Goal: Information Seeking & Learning: Check status

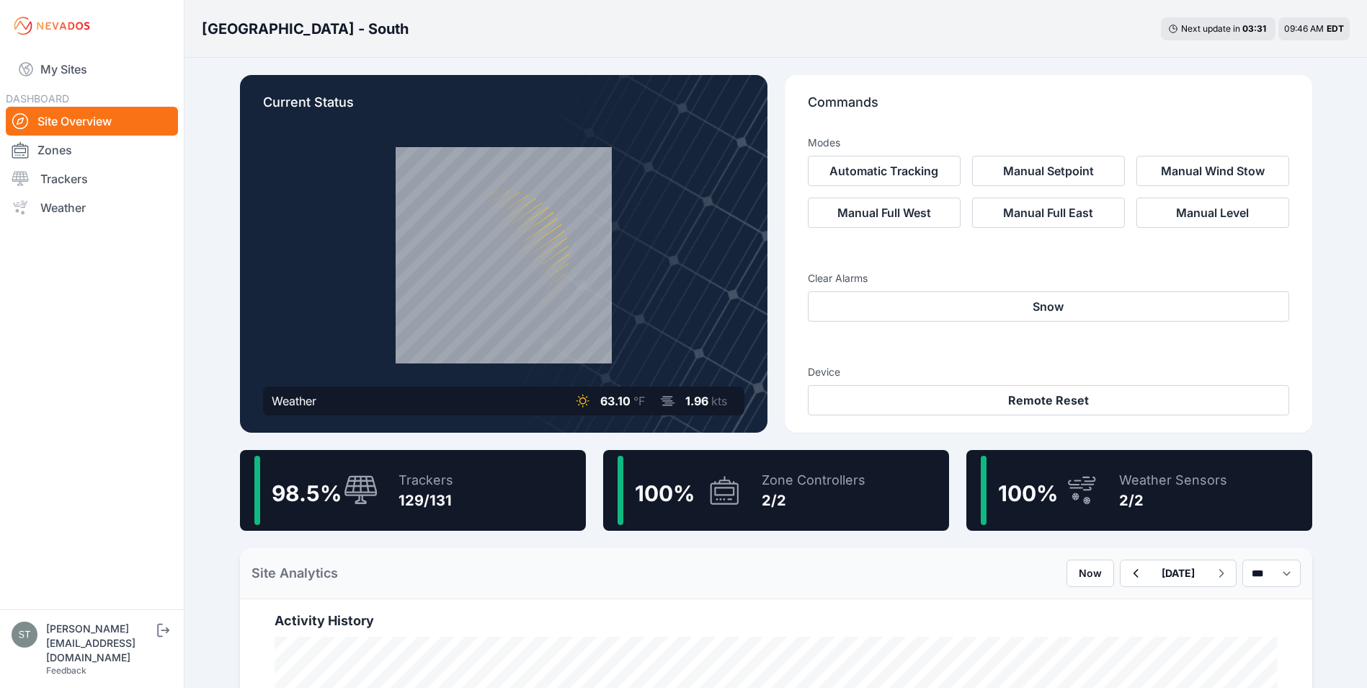
click at [423, 494] on div "129/131" at bounding box center [426, 500] width 55 height 20
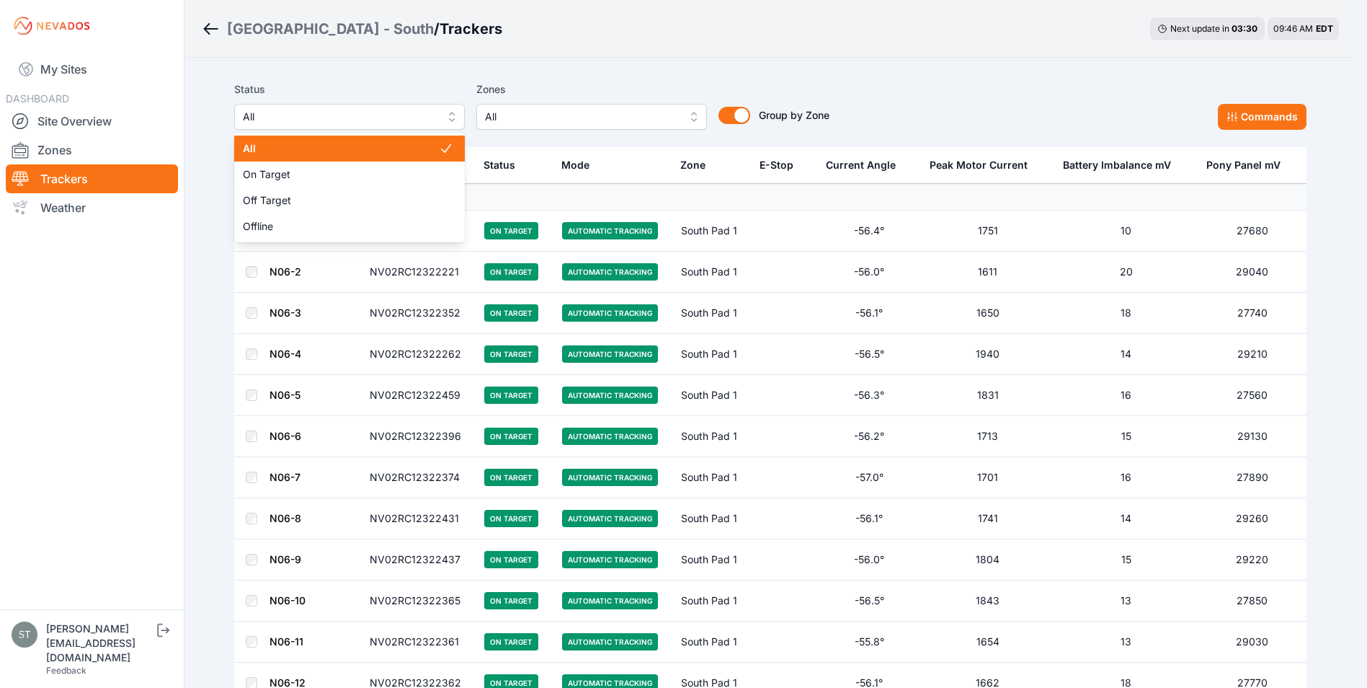
click at [316, 125] on span "All" at bounding box center [339, 116] width 193 height 17
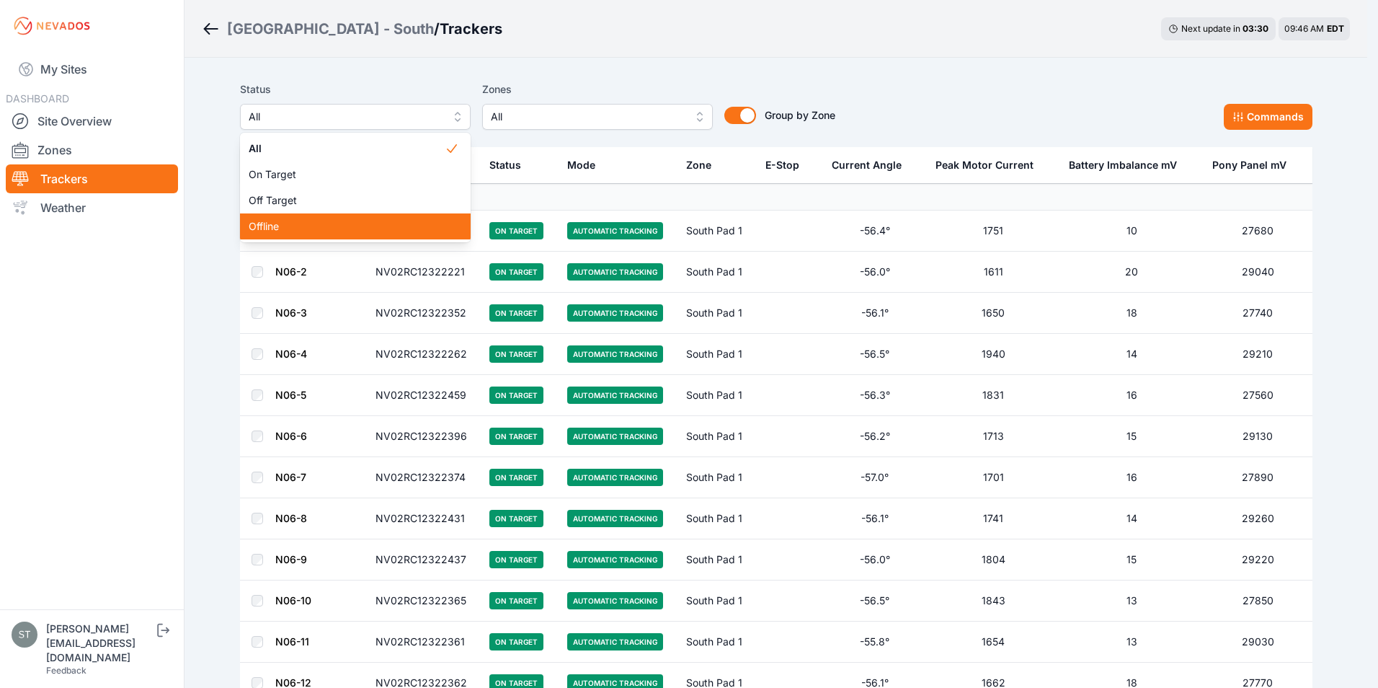
click at [281, 219] on span "Offline" at bounding box center [347, 226] width 196 height 14
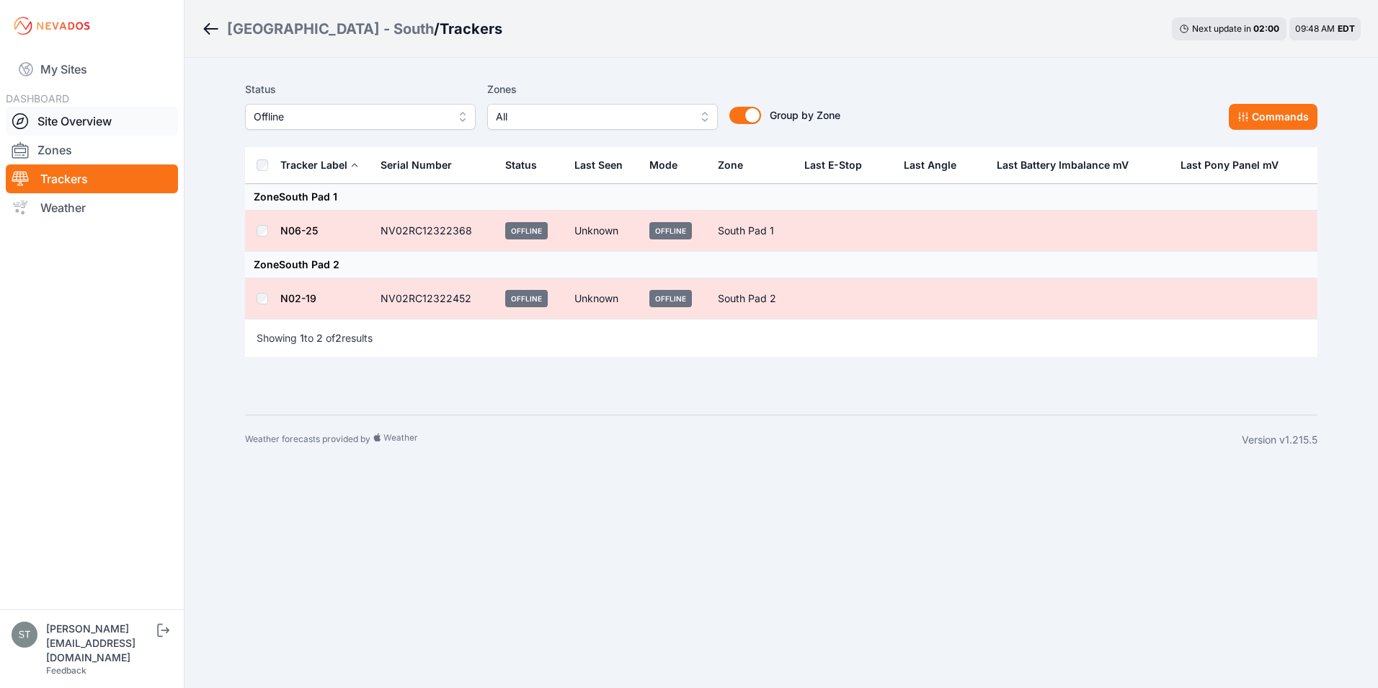
click at [69, 117] on link "Site Overview" at bounding box center [92, 121] width 172 height 29
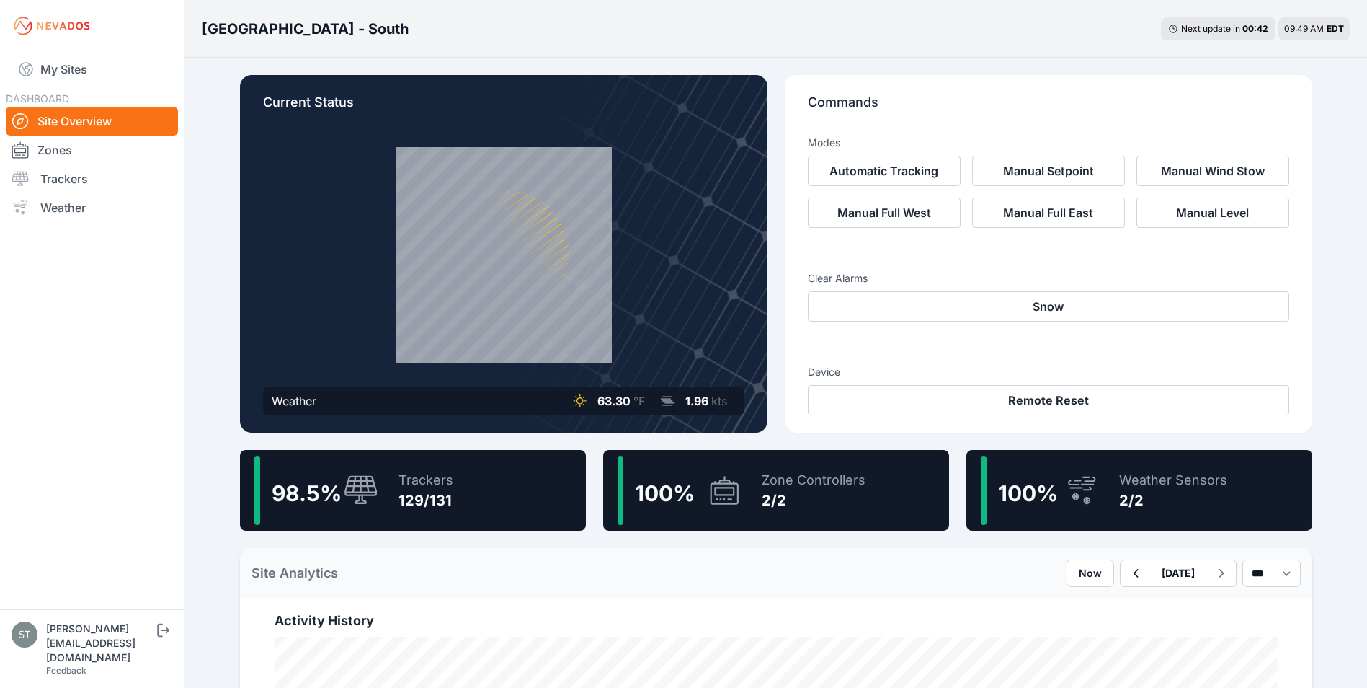
click at [386, 488] on div "Trackers 129/131" at bounding box center [418, 490] width 69 height 69
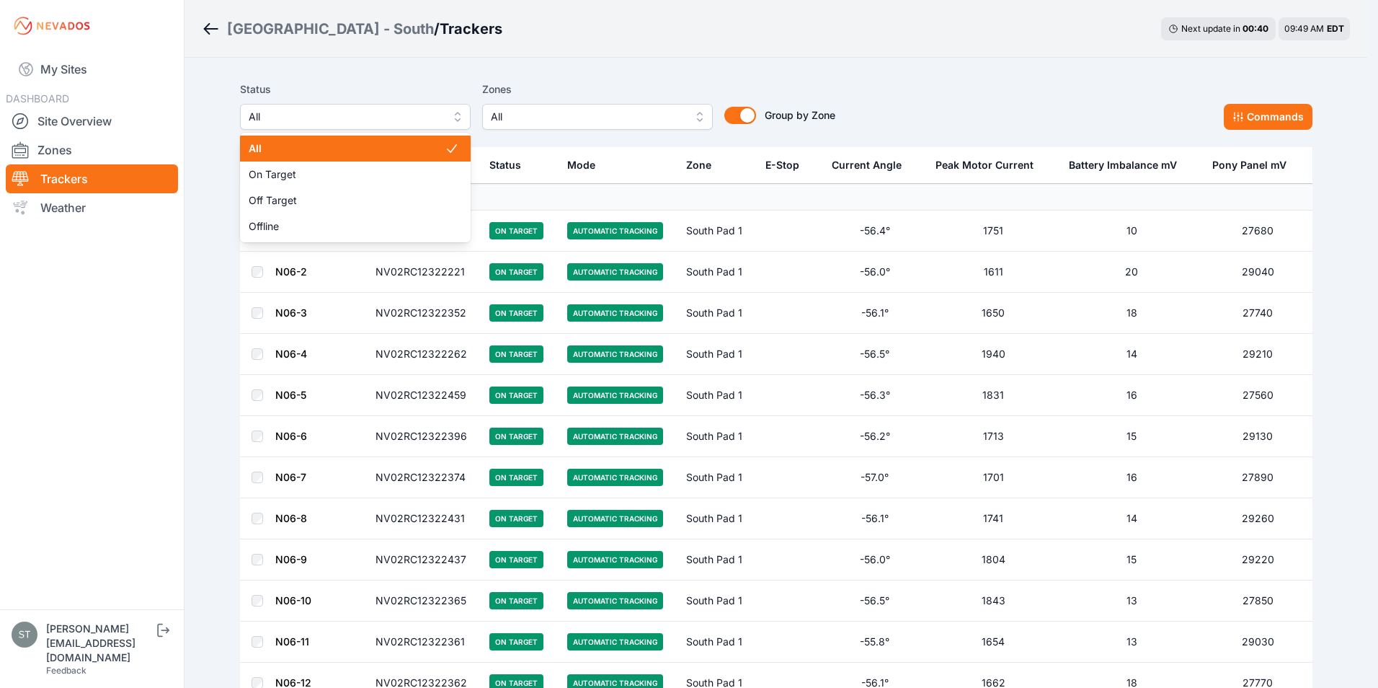
click at [318, 112] on span "All" at bounding box center [345, 116] width 193 height 17
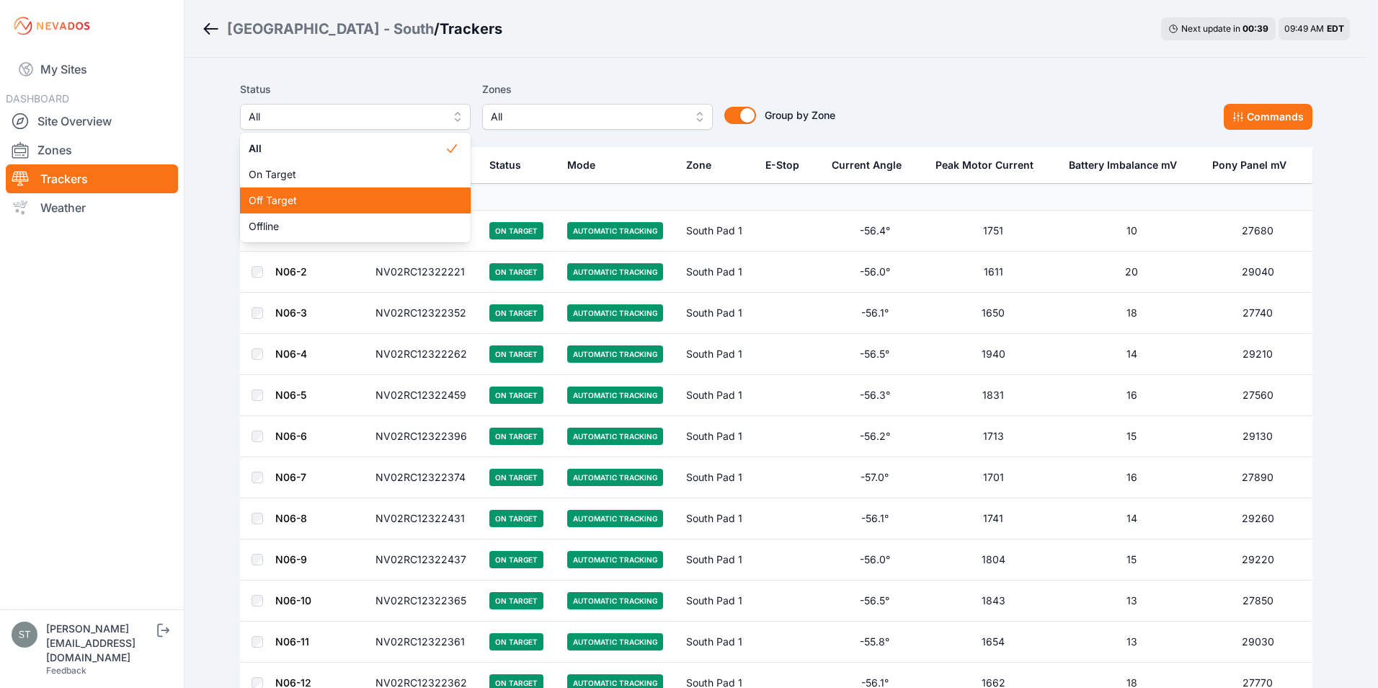
click at [277, 201] on span "Off Target" at bounding box center [347, 200] width 196 height 14
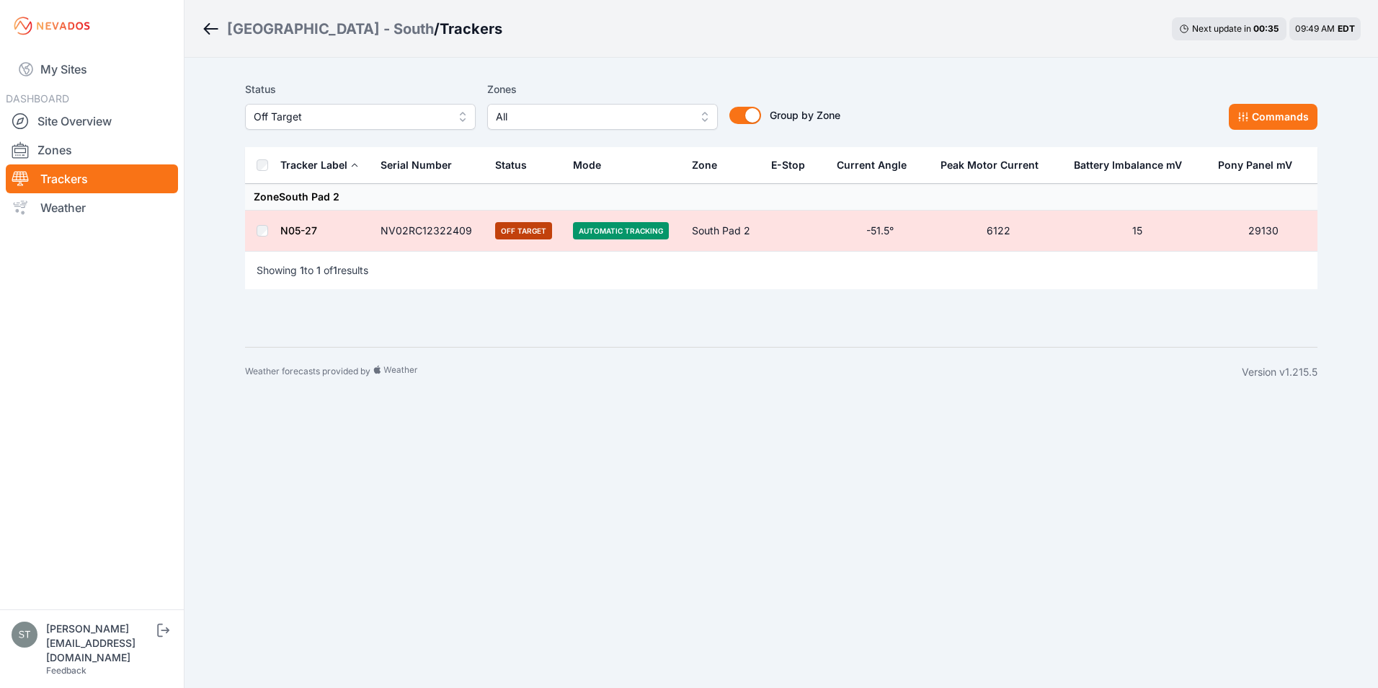
click at [301, 229] on link "N05-27" at bounding box center [298, 230] width 37 height 12
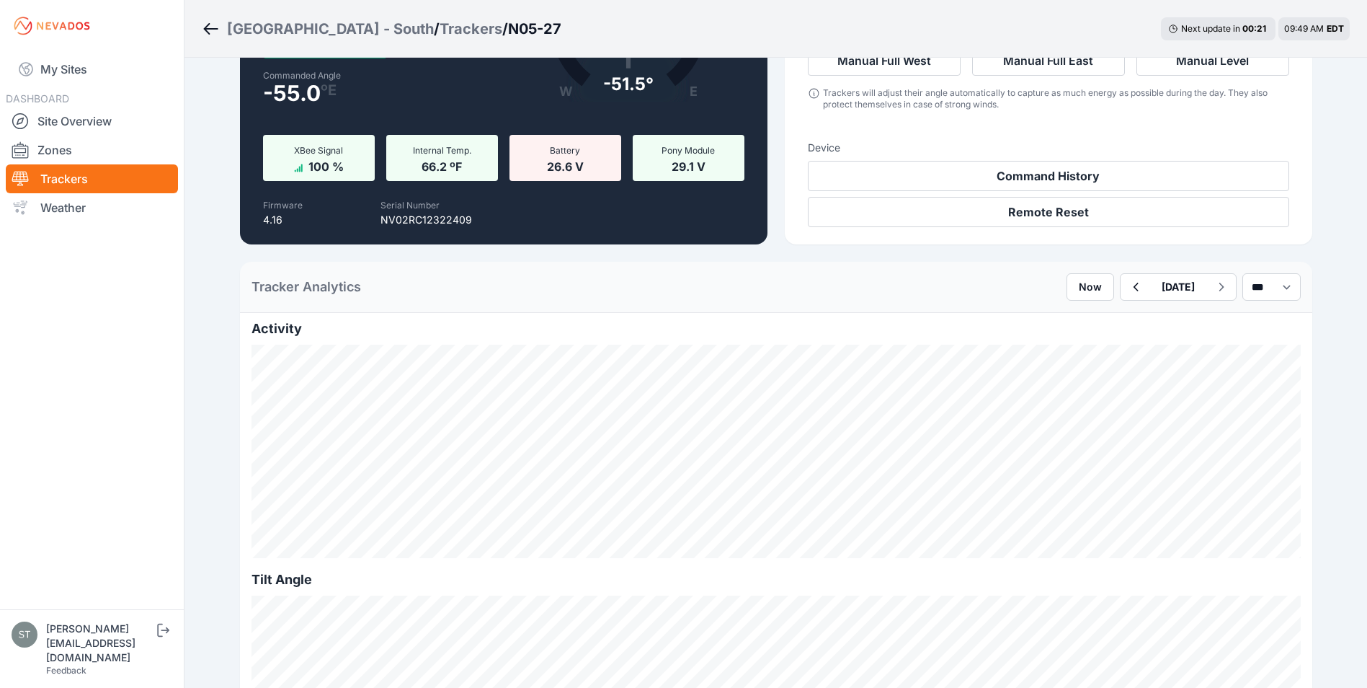
scroll to position [144, 0]
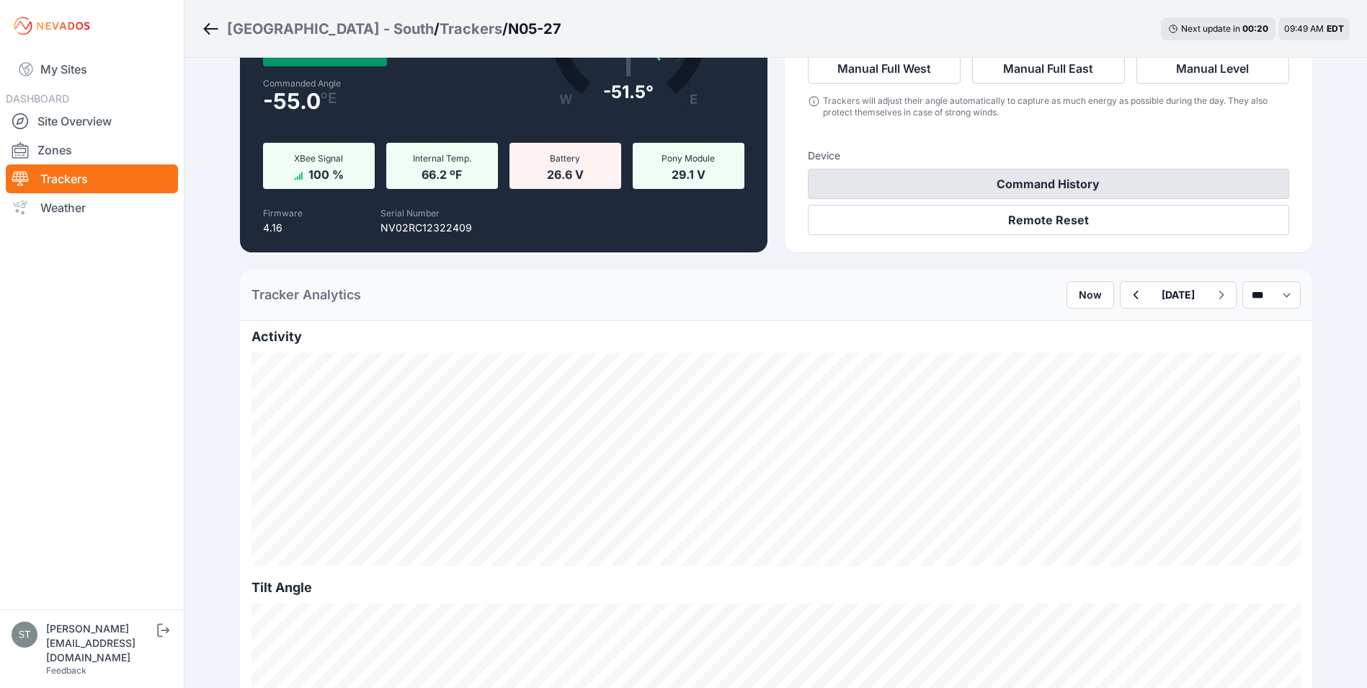
click at [1062, 182] on button "Command History" at bounding box center [1049, 184] width 482 height 30
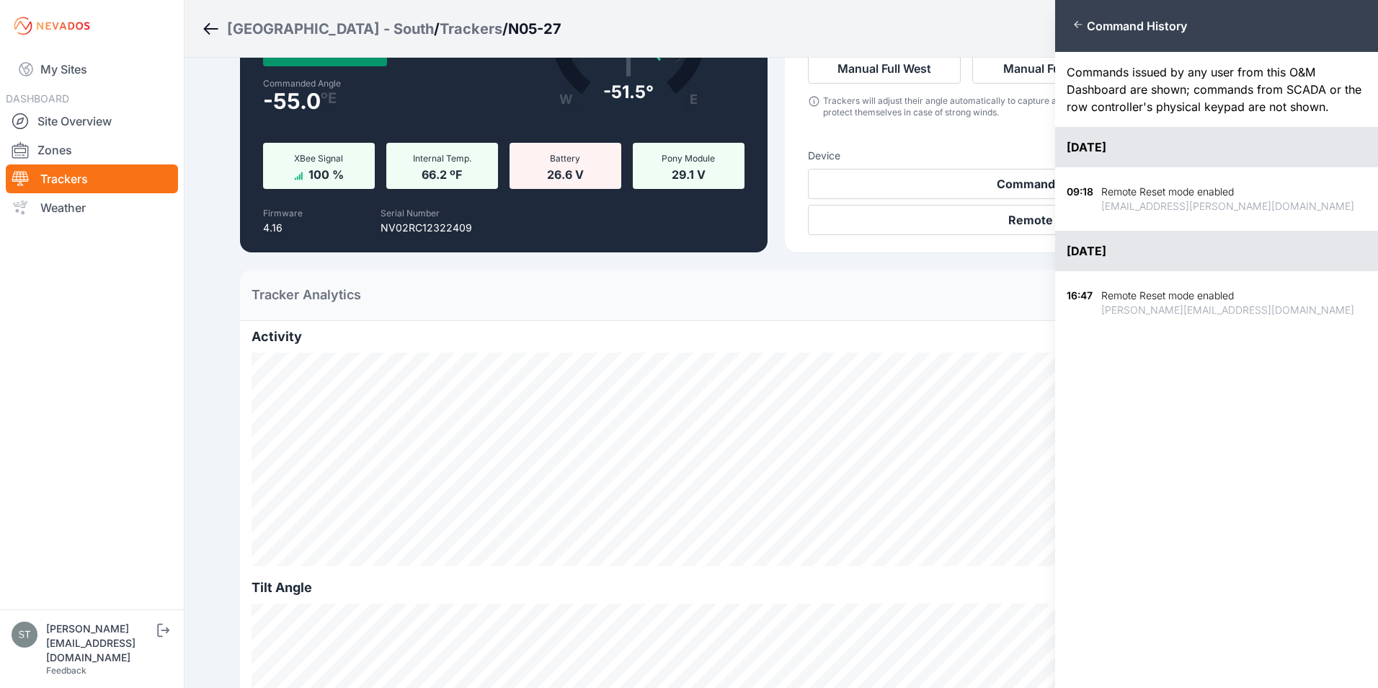
click at [1008, 187] on div "Close panel Command History Commands issued by any user from this O&M Dashboard…" at bounding box center [689, 344] width 1378 height 688
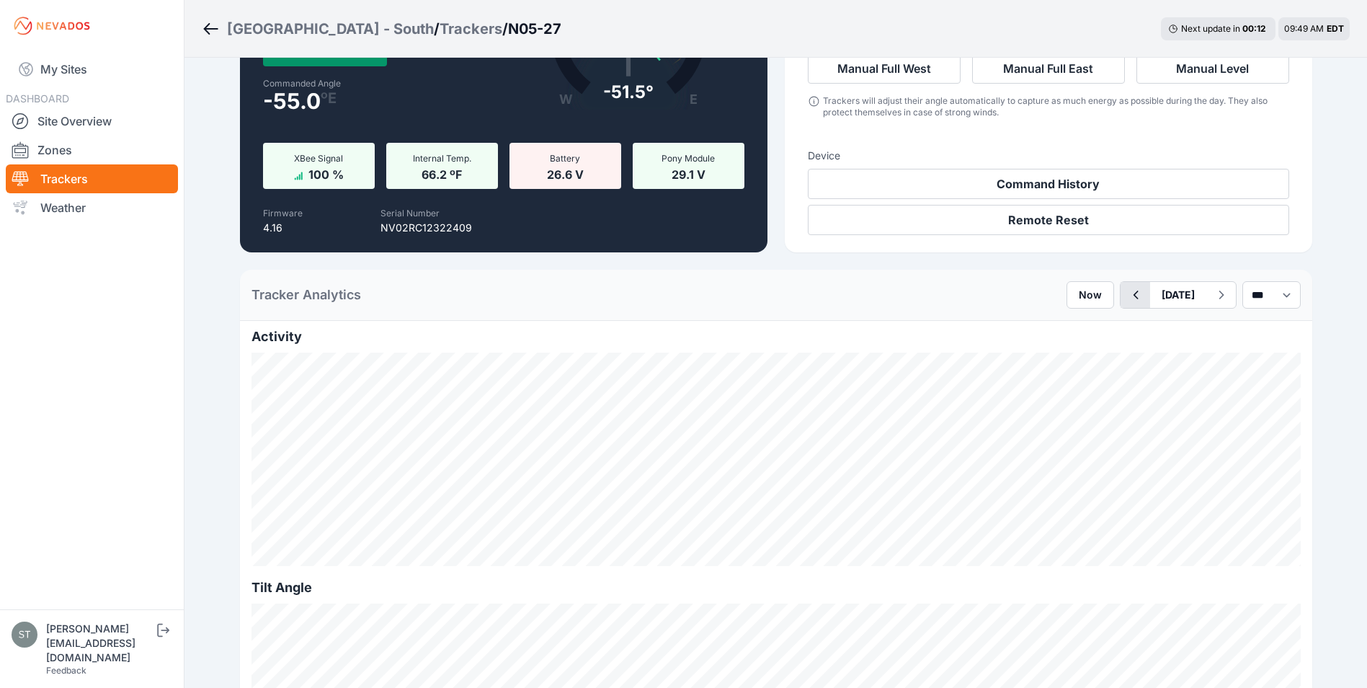
click at [1127, 297] on icon "button" at bounding box center [1136, 294] width 18 height 17
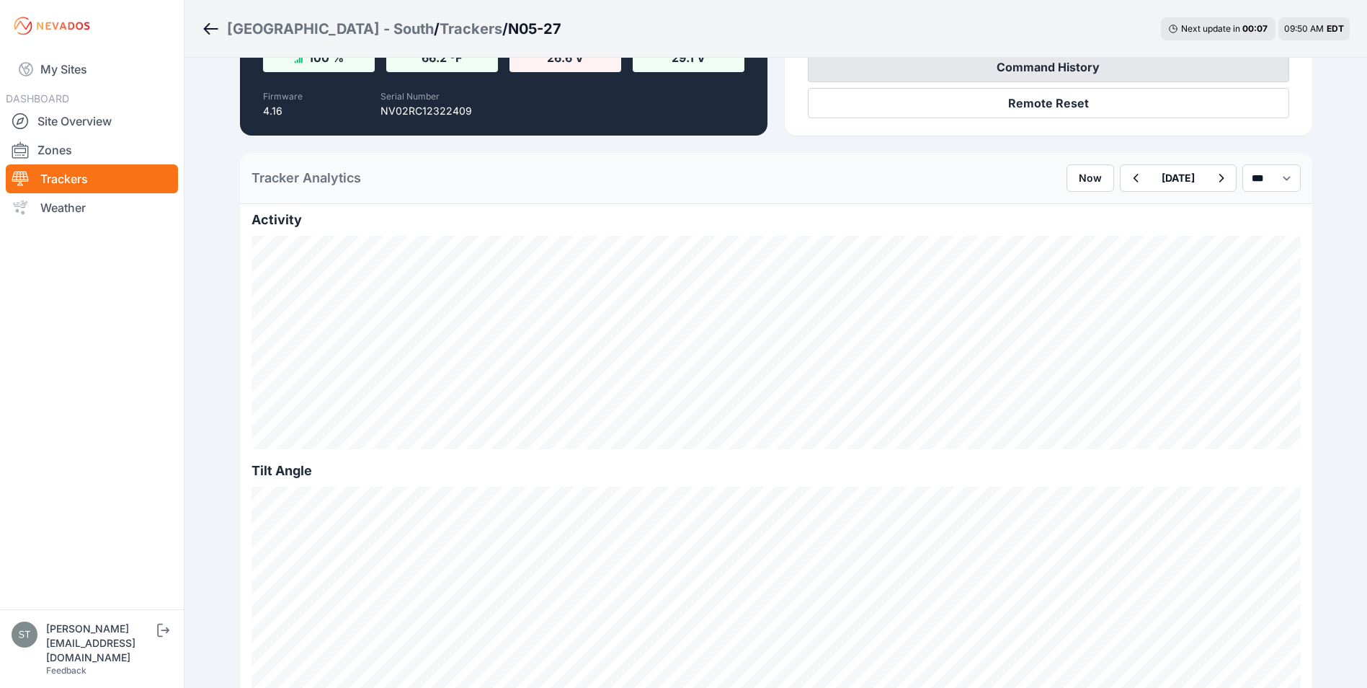
scroll to position [288, 0]
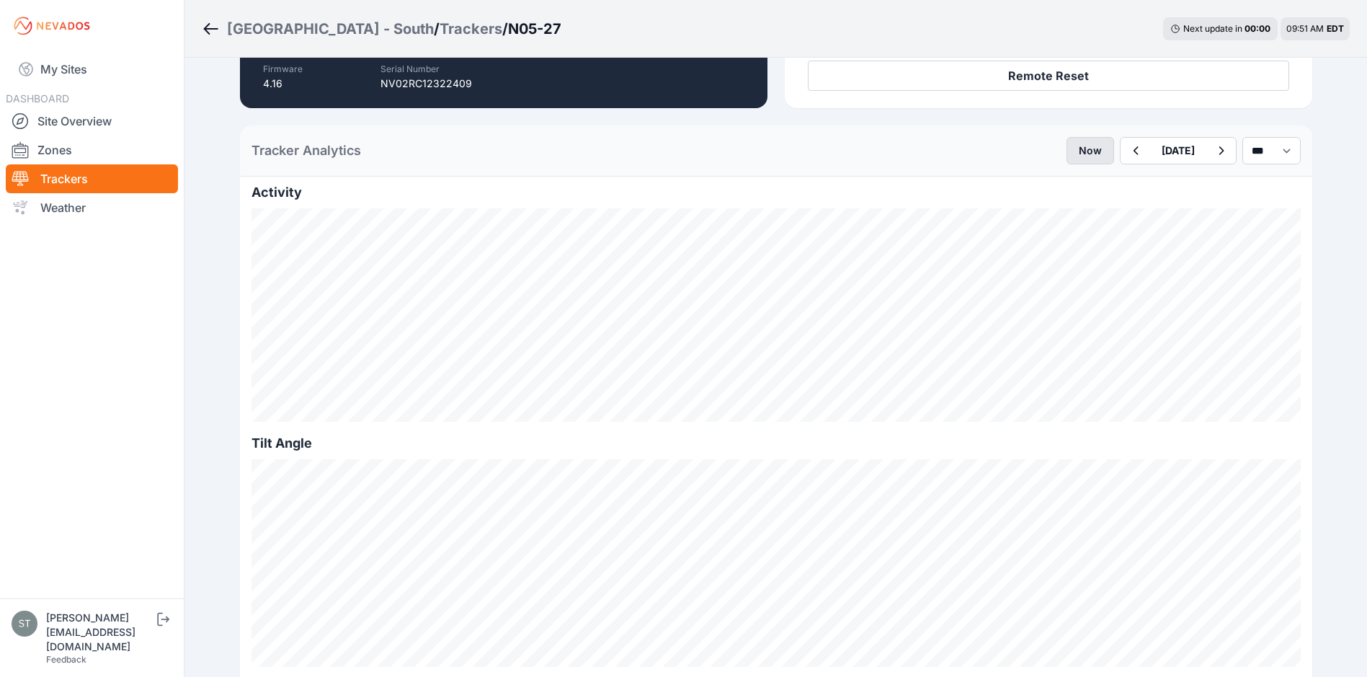
click at [1067, 143] on button "Now" at bounding box center [1091, 150] width 48 height 27
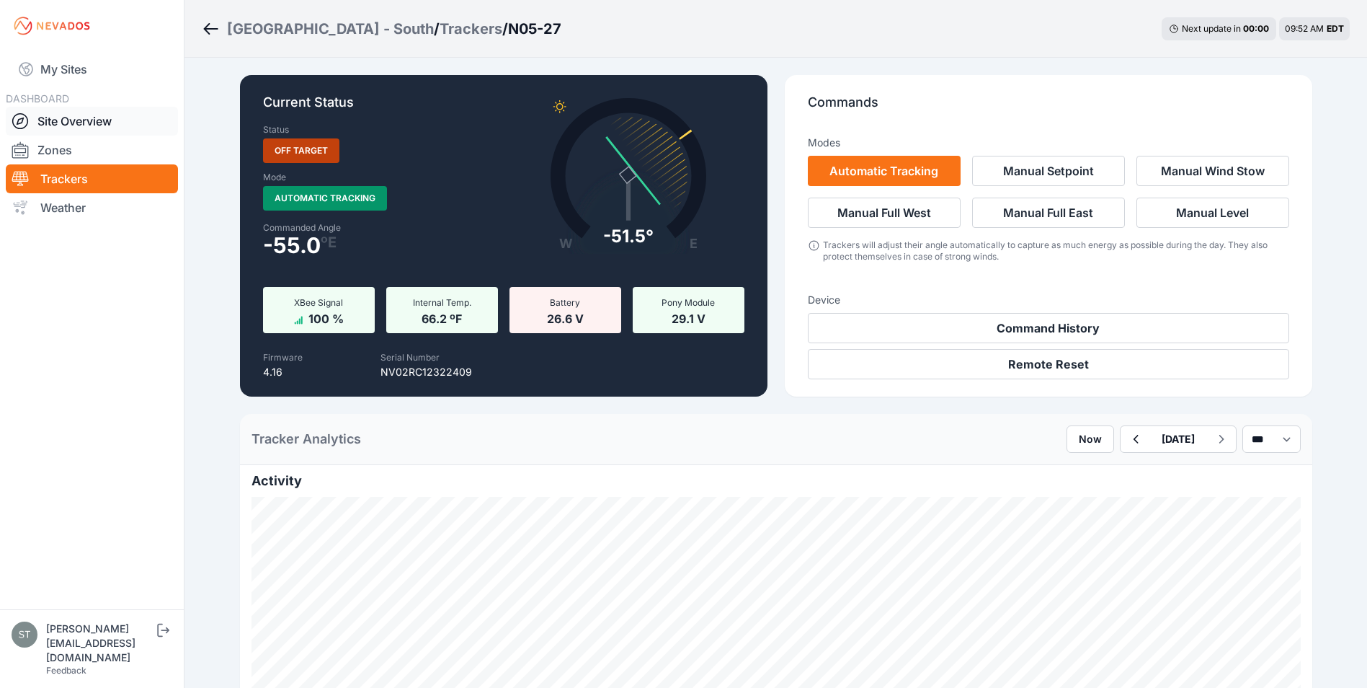
click at [56, 118] on link "Site Overview" at bounding box center [92, 121] width 172 height 29
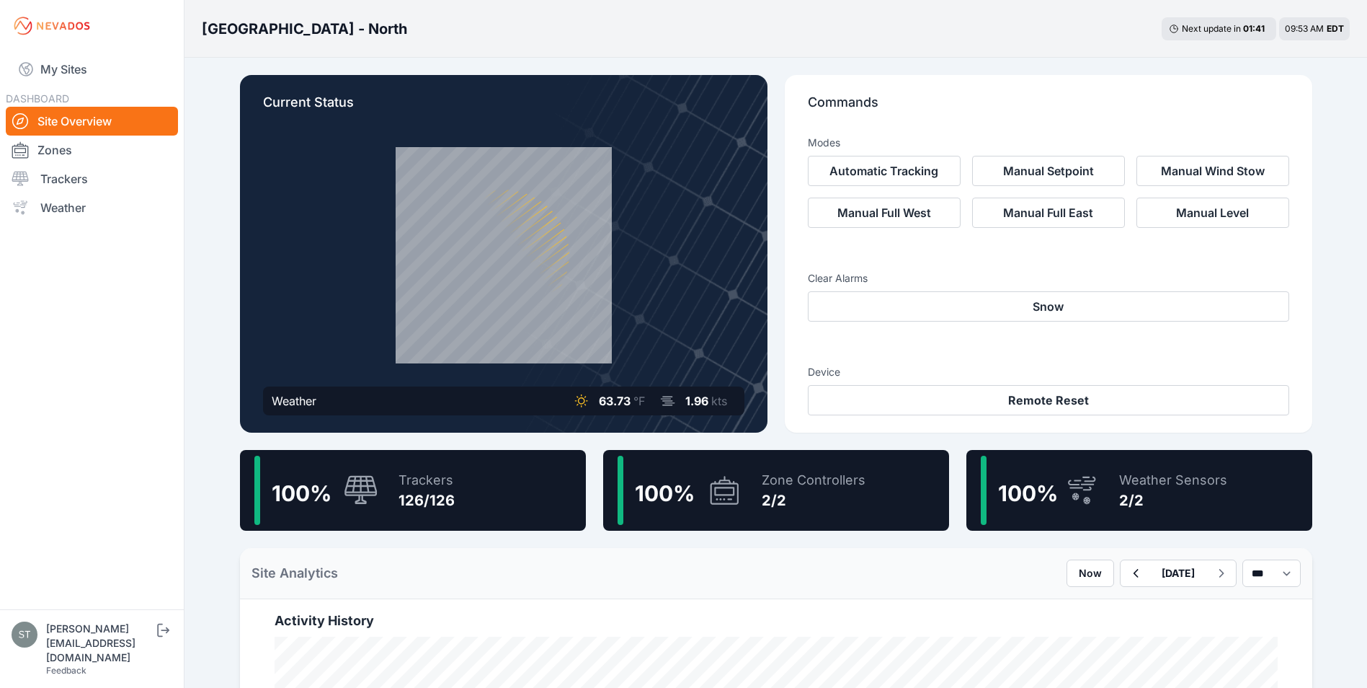
click at [113, 265] on nav "My Sites DASHBOARD Site Overview Zones Trackers Weather" at bounding box center [92, 325] width 184 height 546
click at [75, 73] on link "My Sites" at bounding box center [92, 69] width 172 height 35
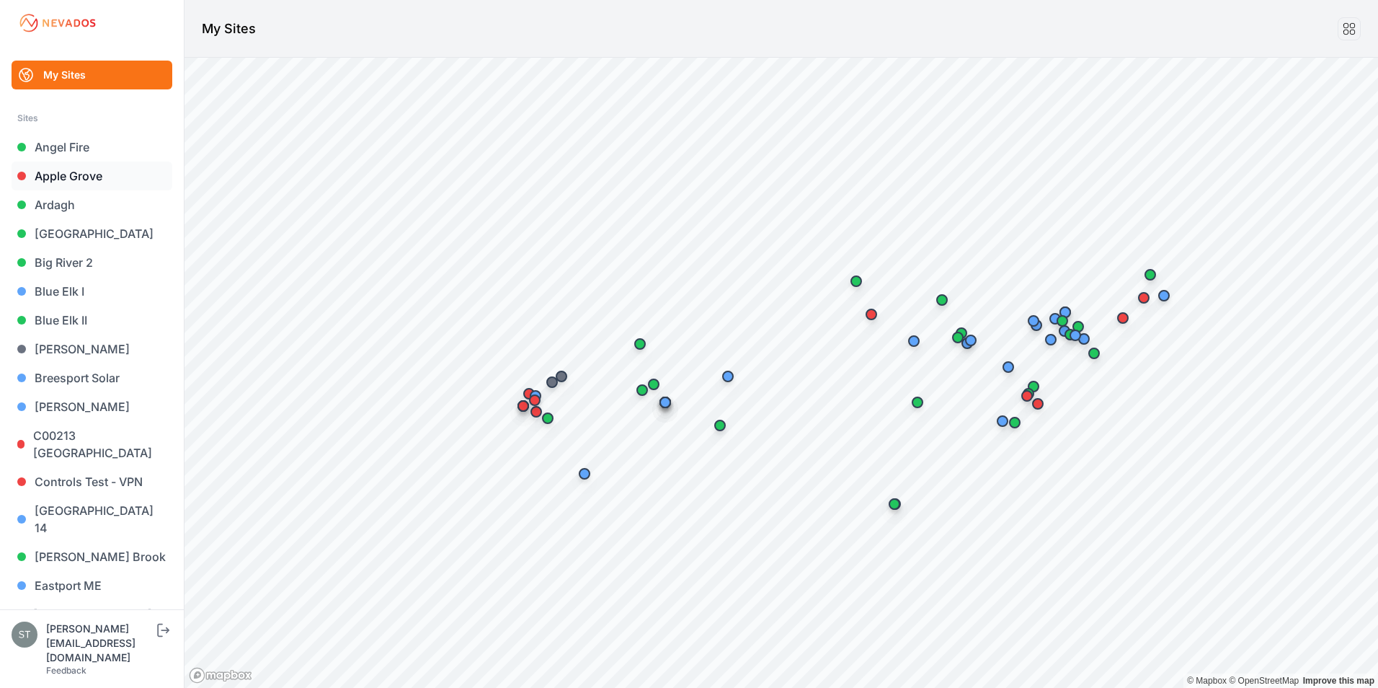
click at [63, 177] on link "Apple Grove" at bounding box center [92, 175] width 161 height 29
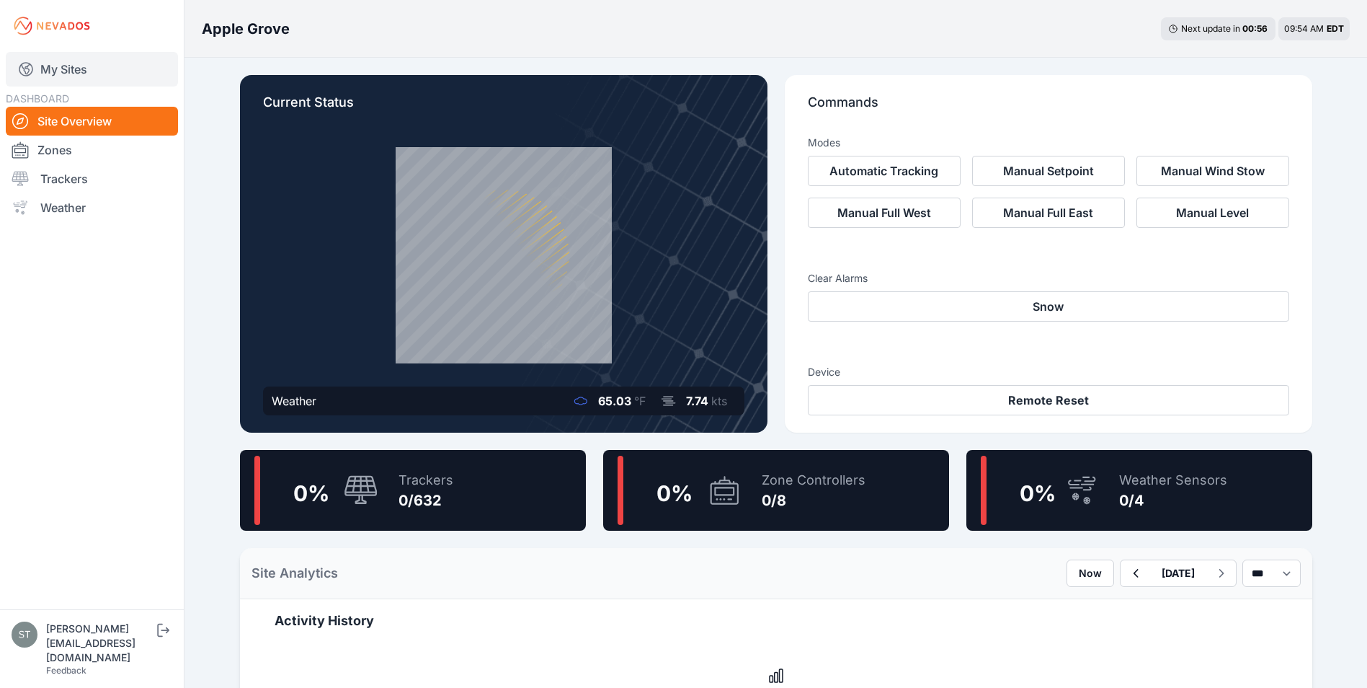
click at [48, 63] on link "My Sites" at bounding box center [92, 69] width 172 height 35
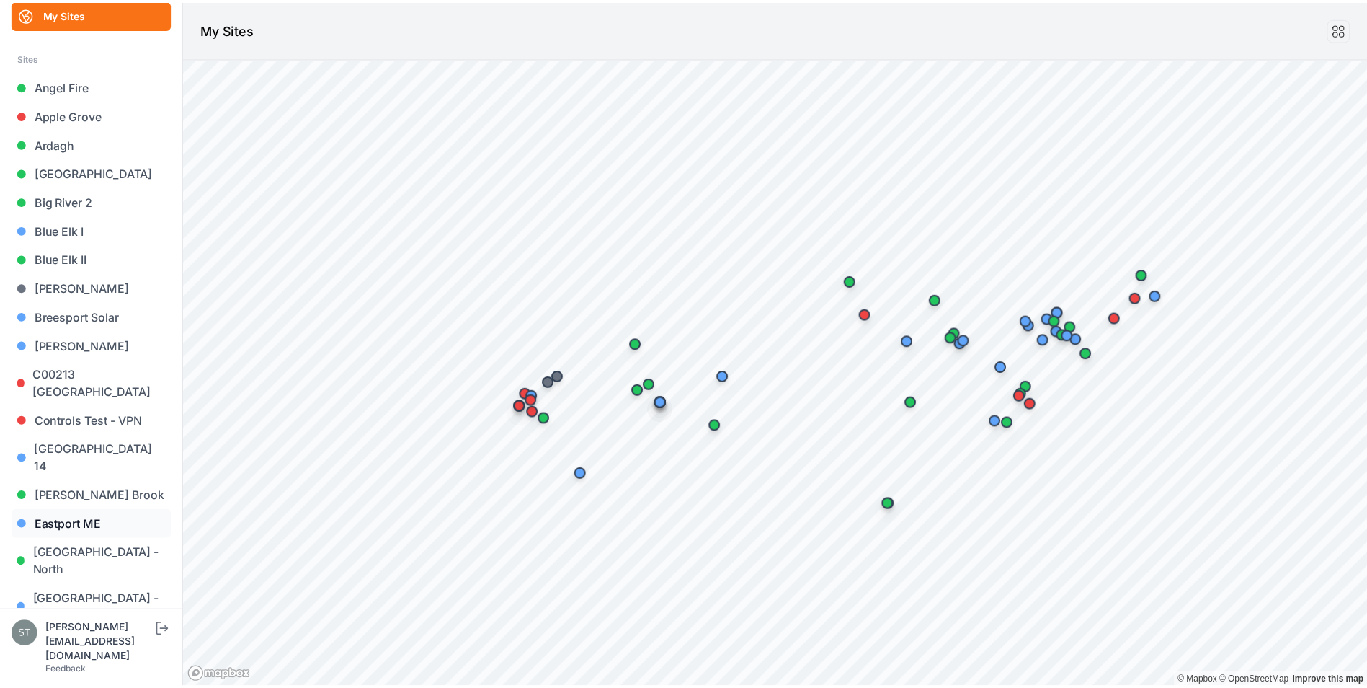
scroll to position [144, 0]
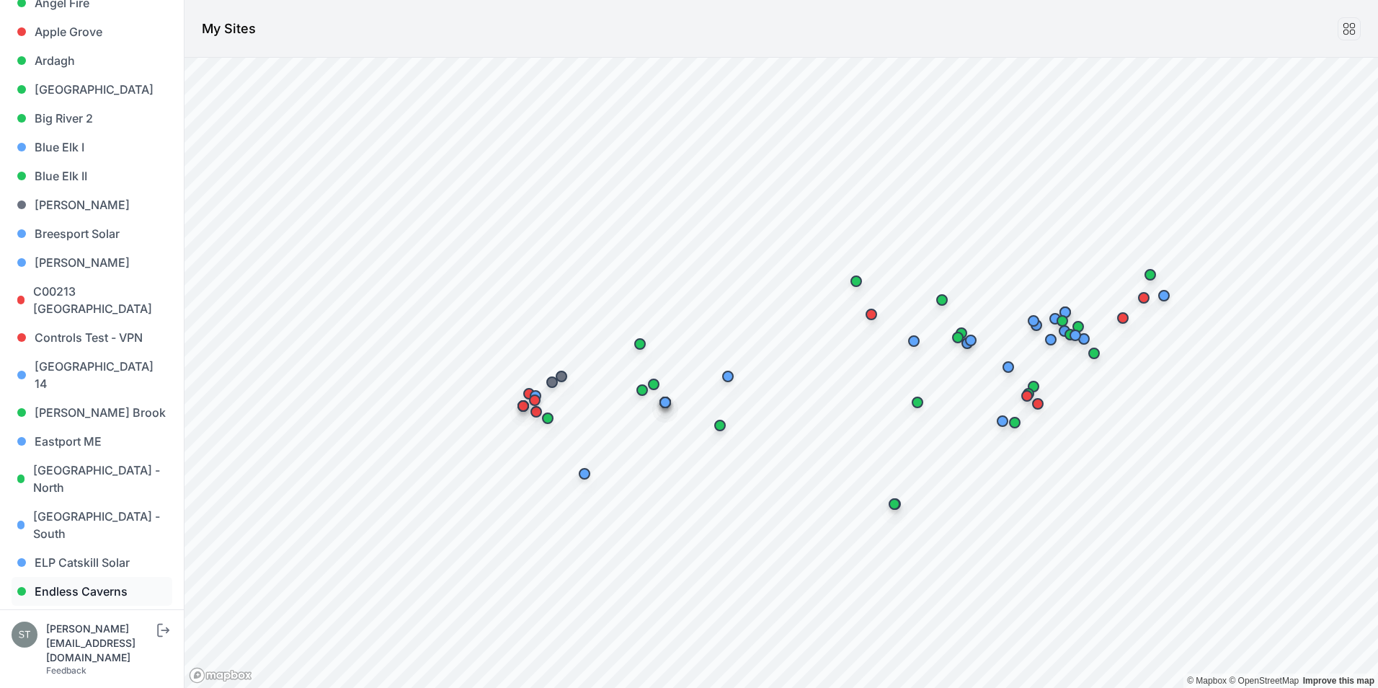
click at [82, 577] on link "Endless Caverns" at bounding box center [92, 591] width 161 height 29
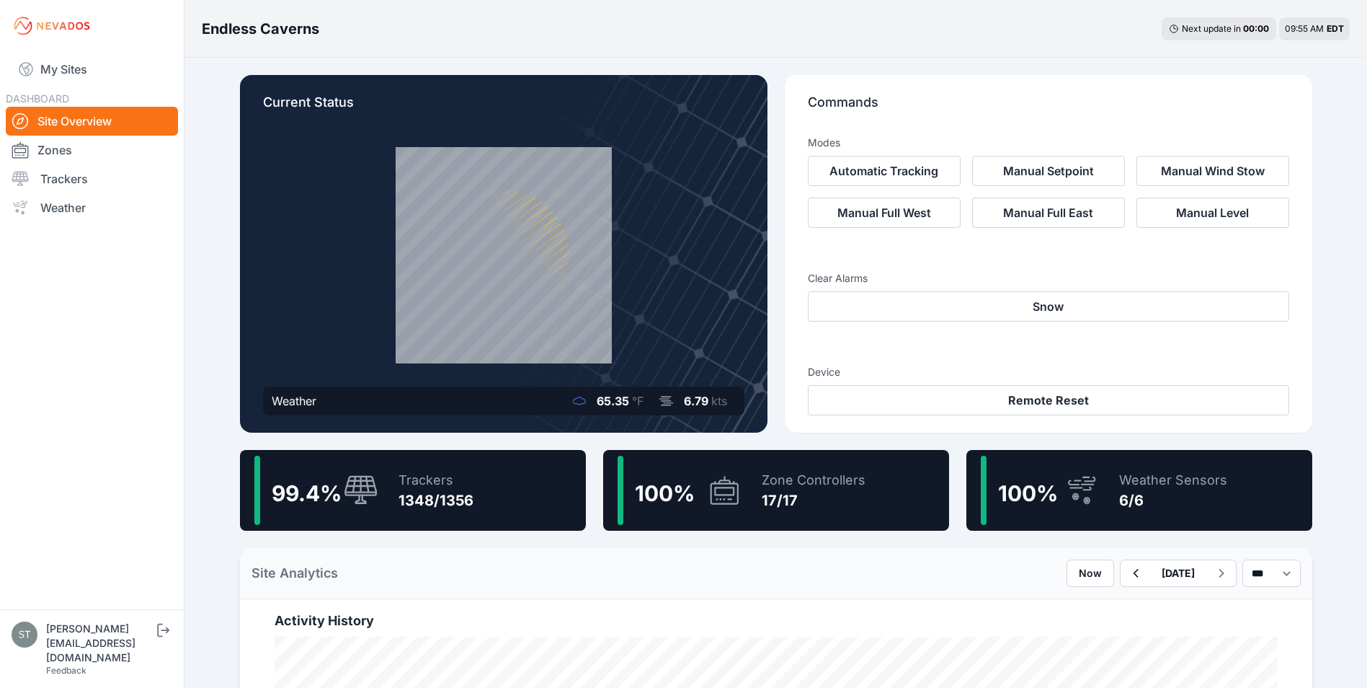
click at [365, 492] on icon at bounding box center [361, 489] width 33 height 29
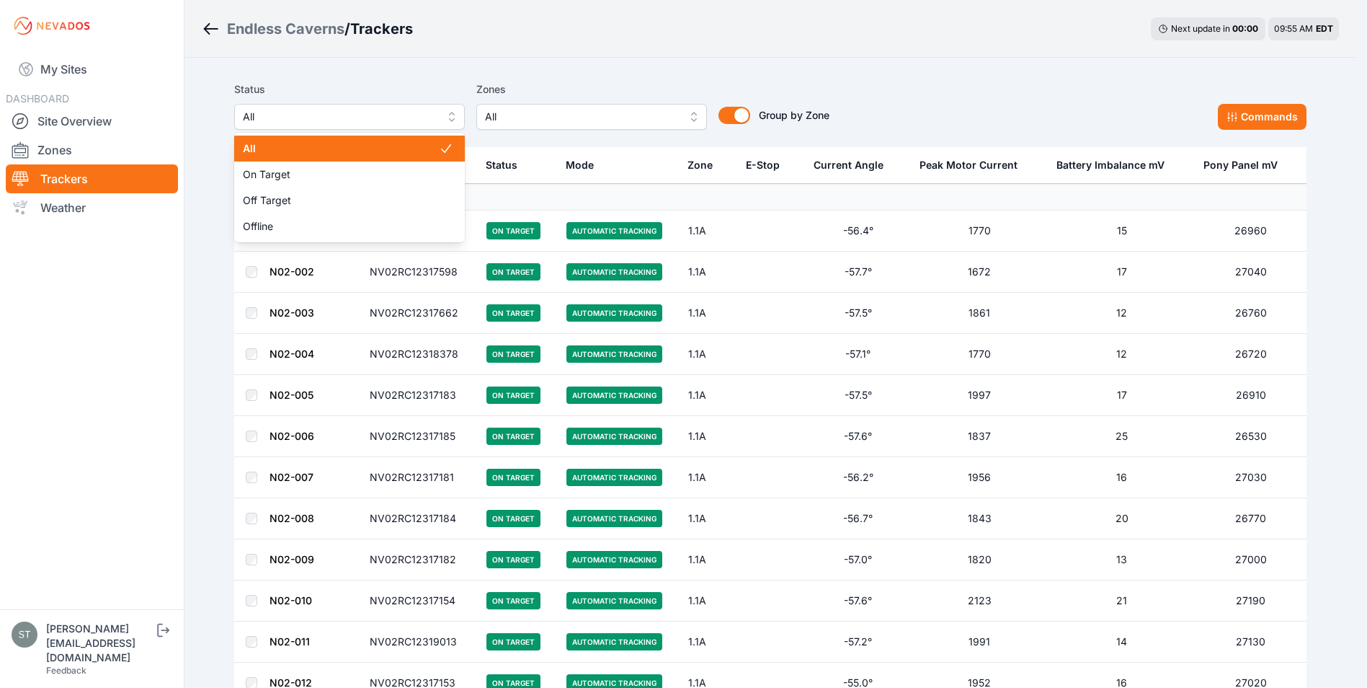
click at [303, 123] on span "All" at bounding box center [339, 116] width 193 height 17
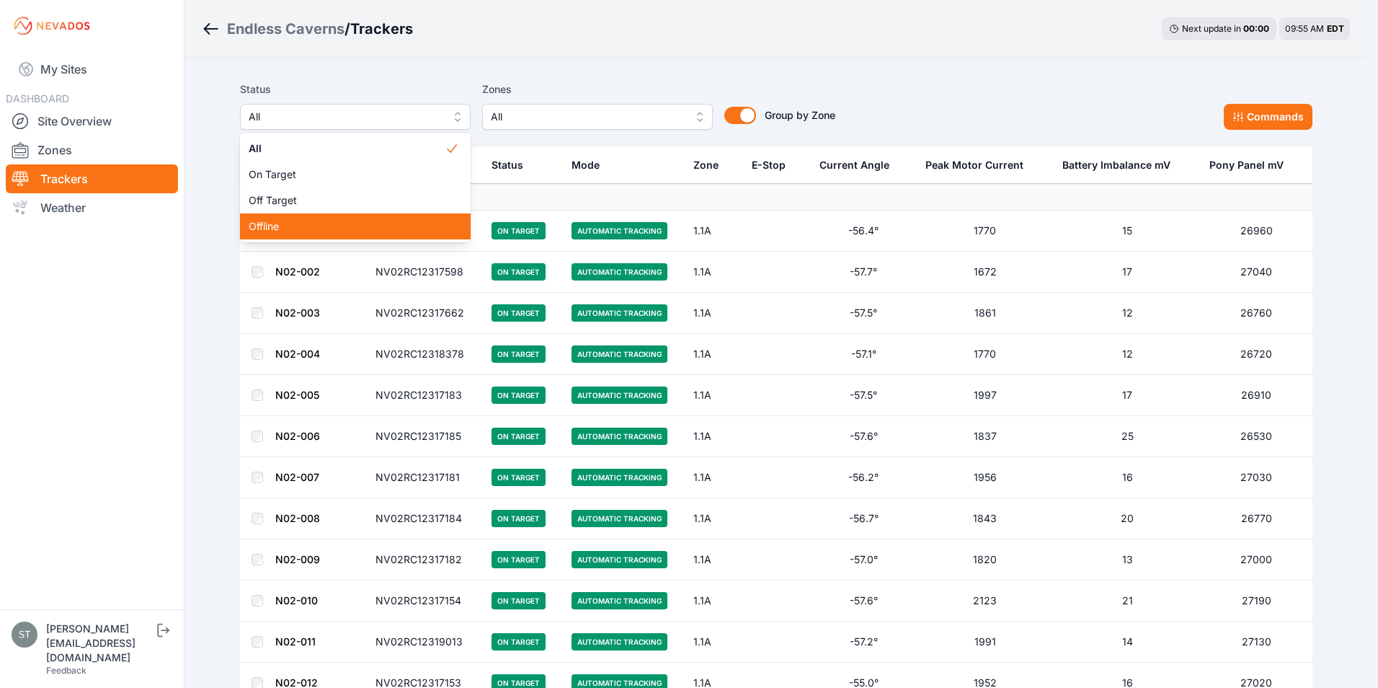
click at [284, 227] on span "Offline" at bounding box center [347, 226] width 196 height 14
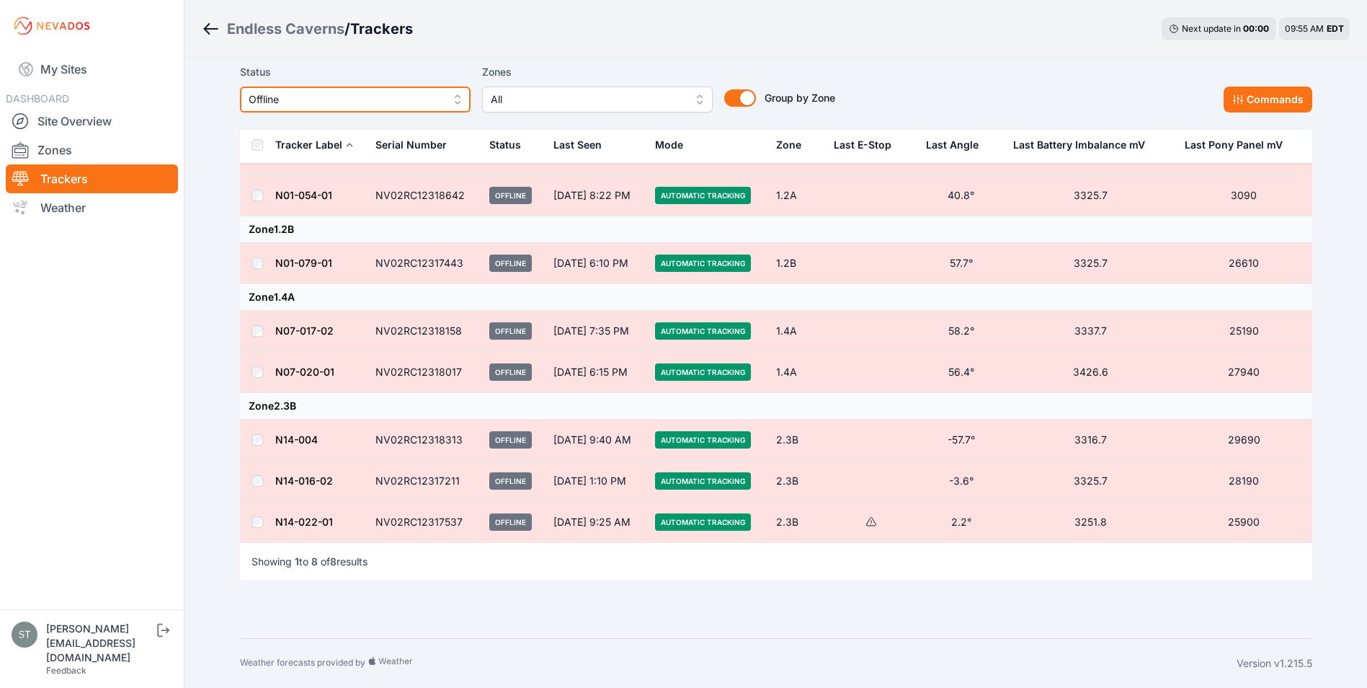
scroll to position [4, 0]
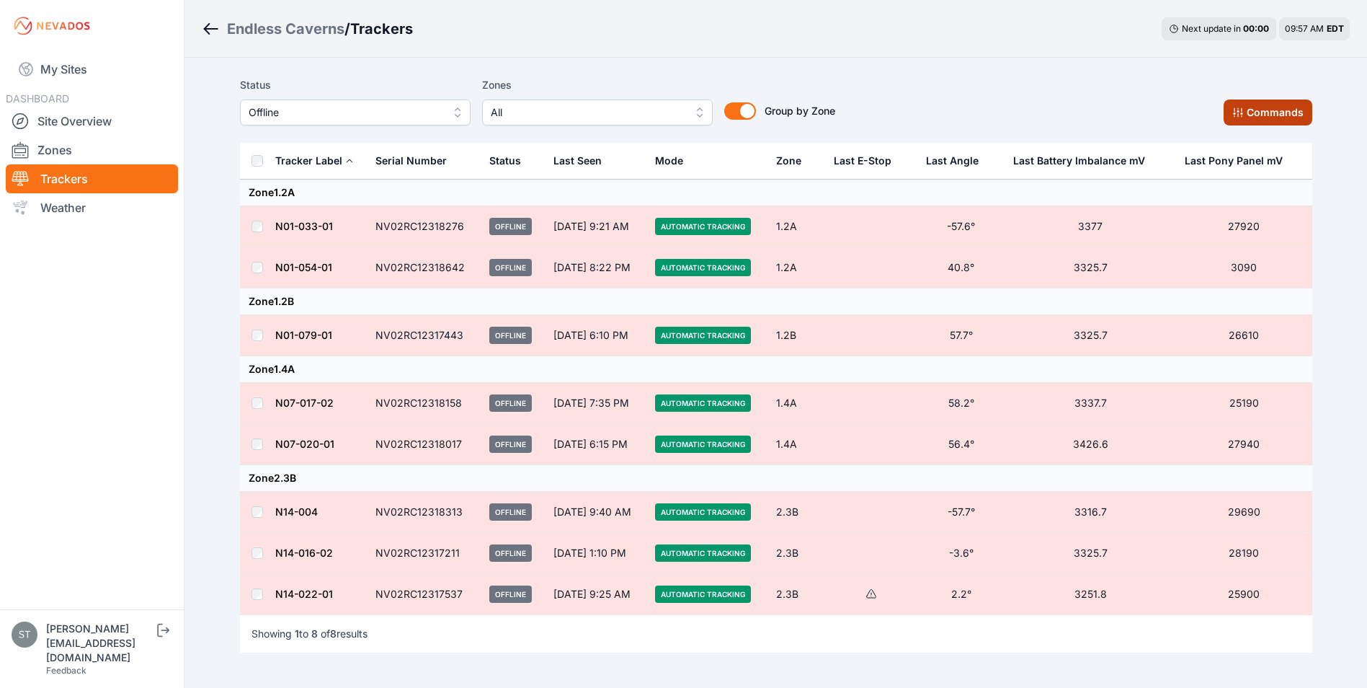
click at [1261, 112] on button "Commands" at bounding box center [1268, 112] width 89 height 26
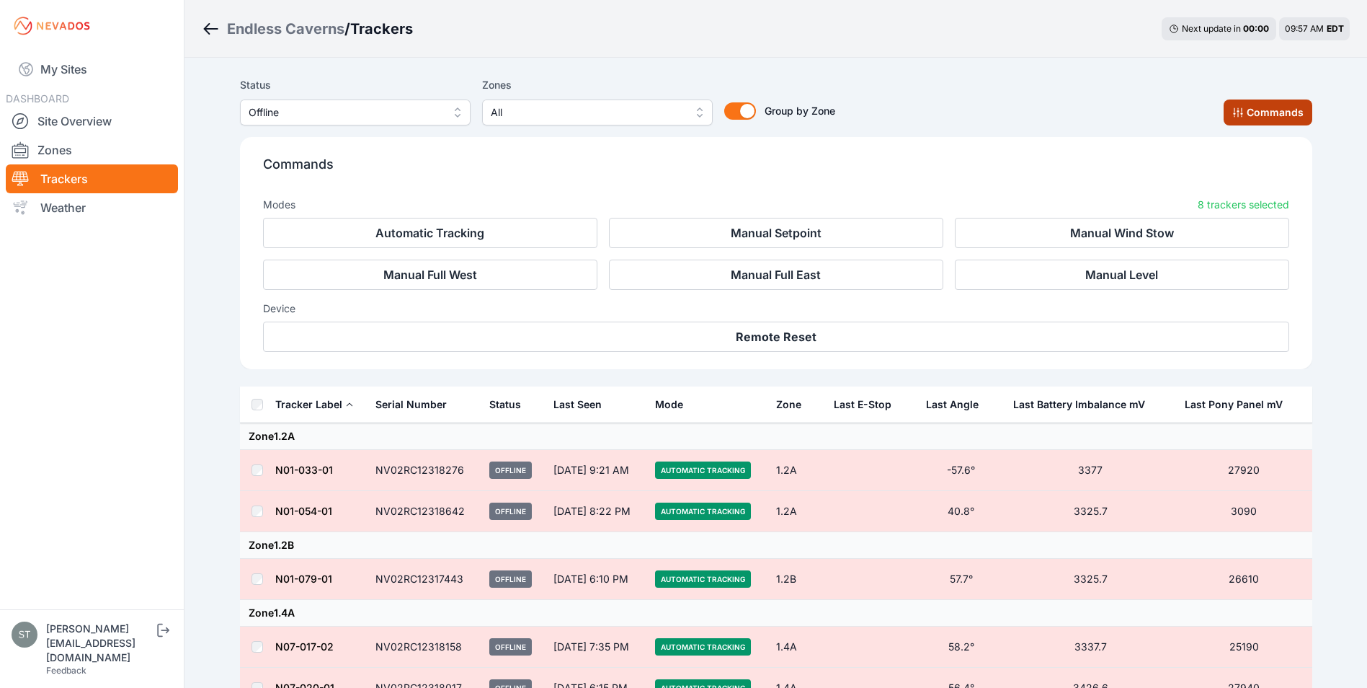
click at [1261, 110] on button "Commands" at bounding box center [1268, 112] width 89 height 26
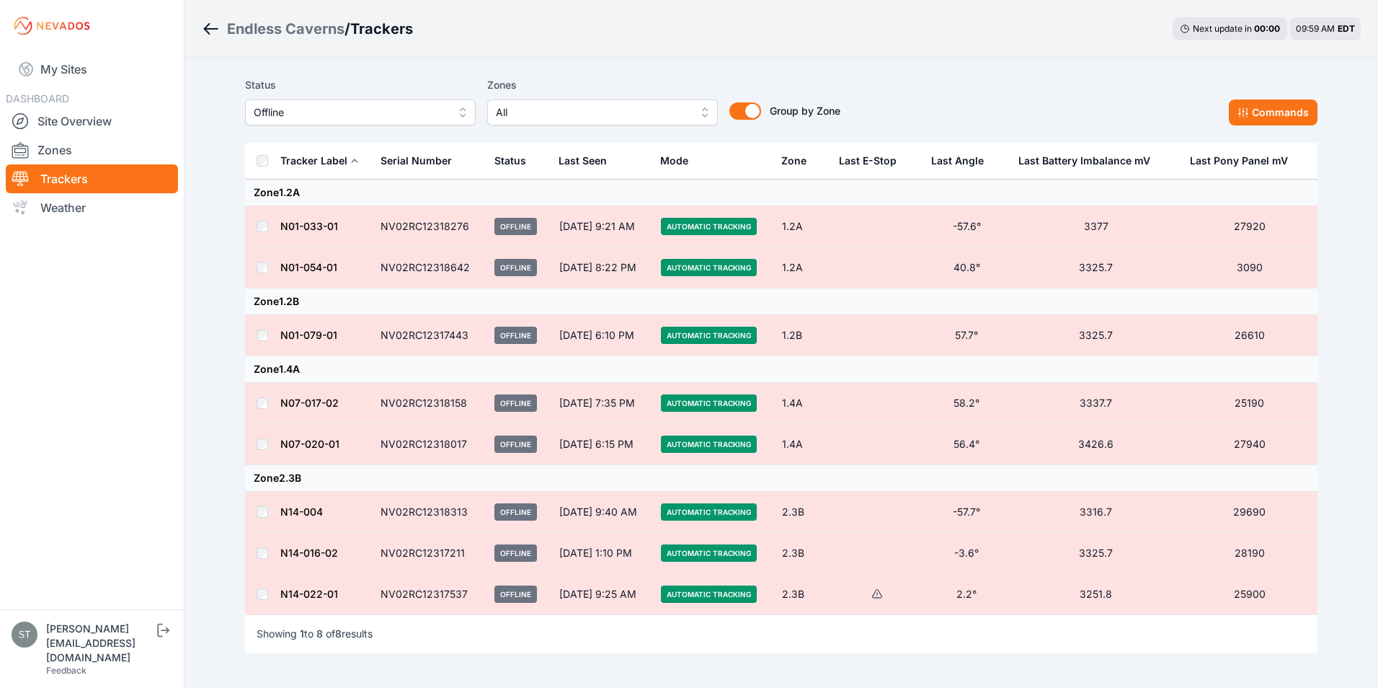
click at [308, 112] on span "Offline" at bounding box center [350, 112] width 193 height 17
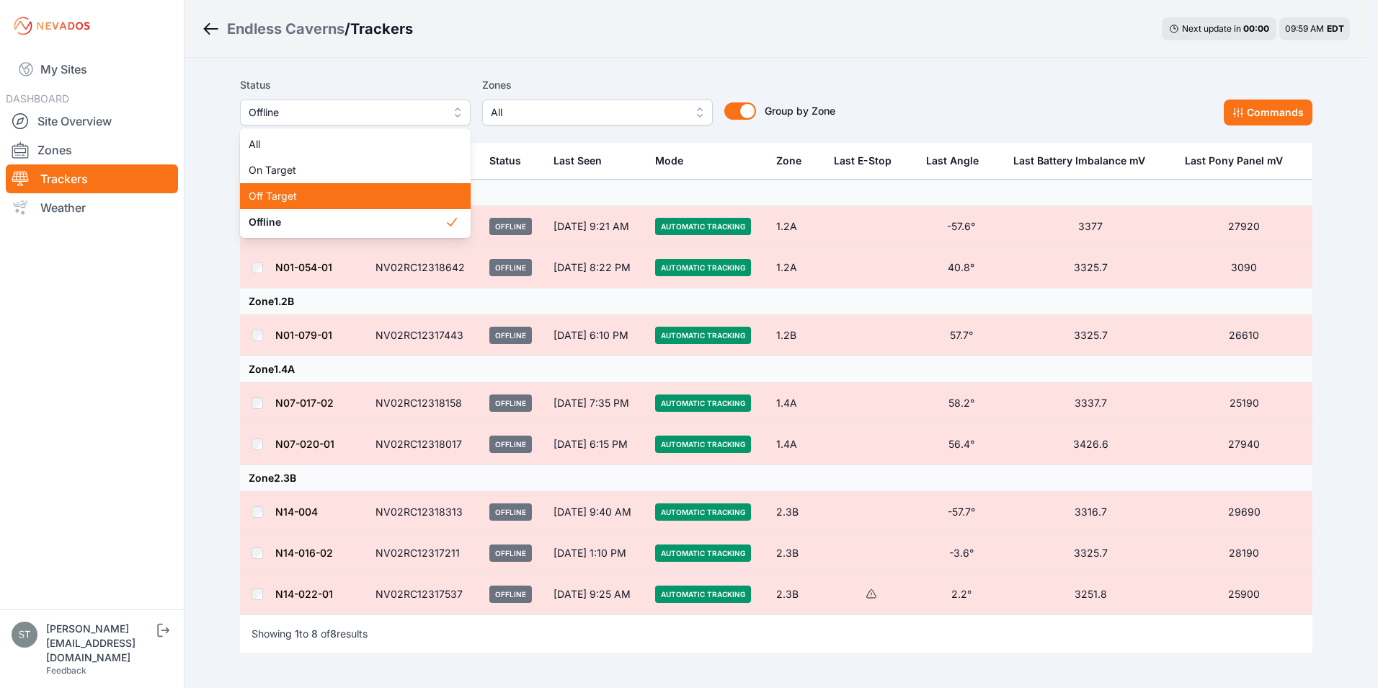
click at [278, 196] on span "Off Target" at bounding box center [347, 196] width 196 height 14
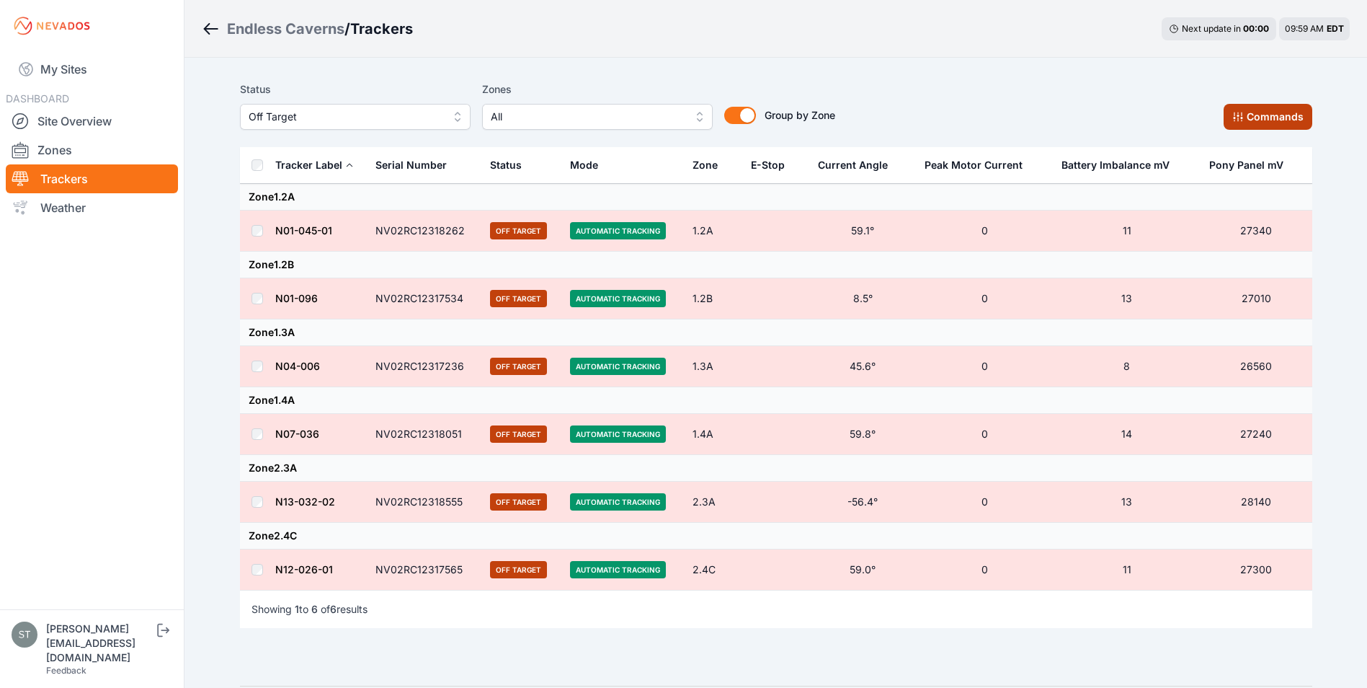
click at [1244, 121] on icon at bounding box center [1239, 117] width 12 height 12
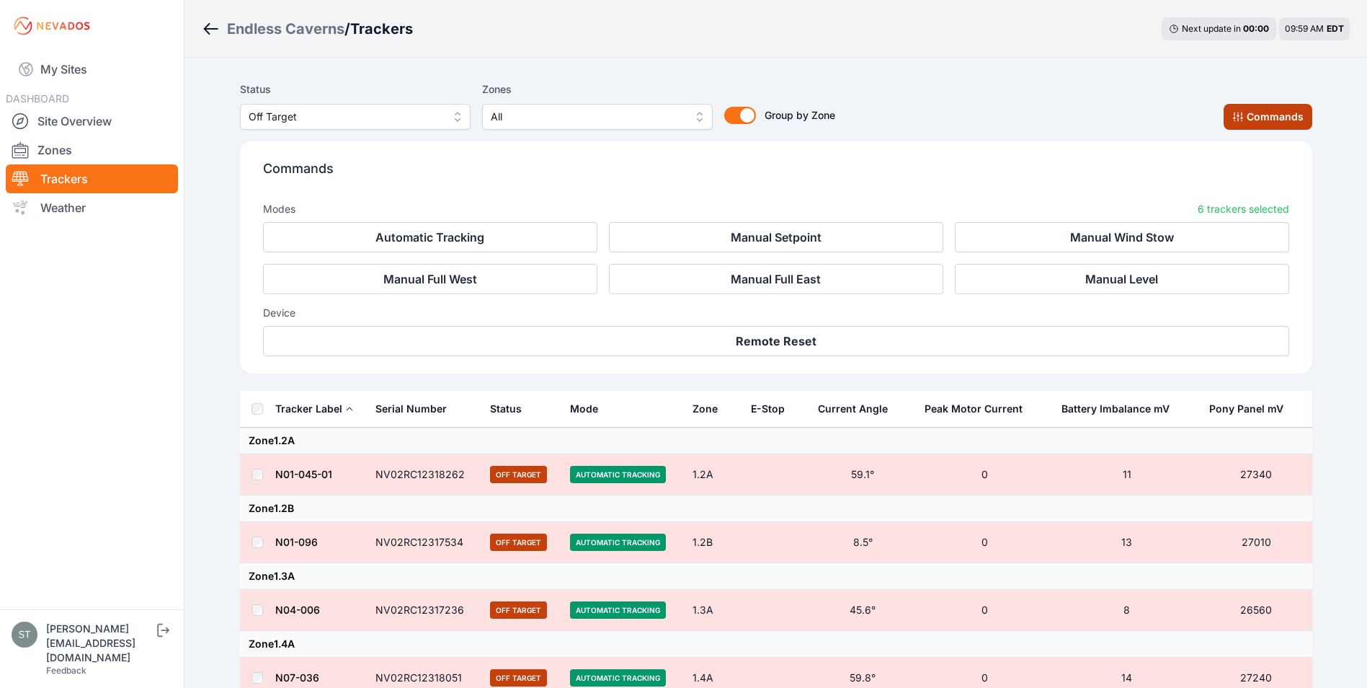
click at [1246, 121] on button "Commands" at bounding box center [1268, 117] width 89 height 26
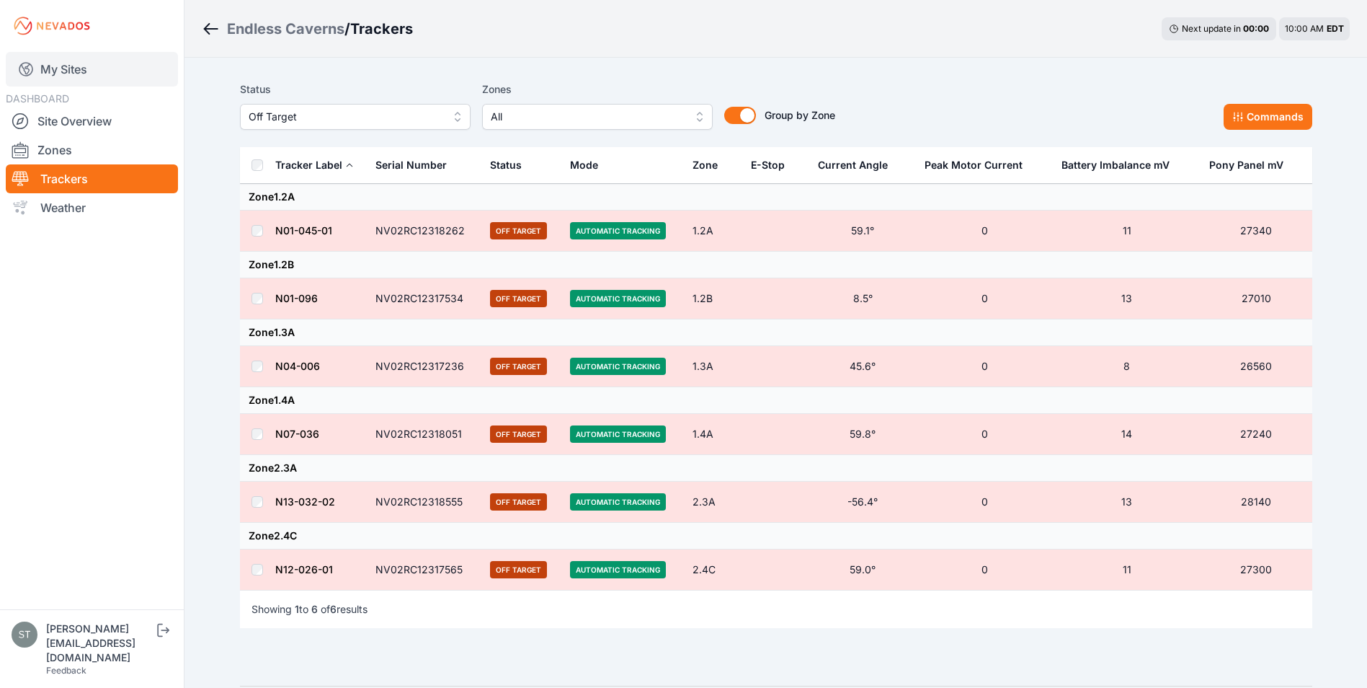
click at [64, 63] on link "My Sites" at bounding box center [92, 69] width 172 height 35
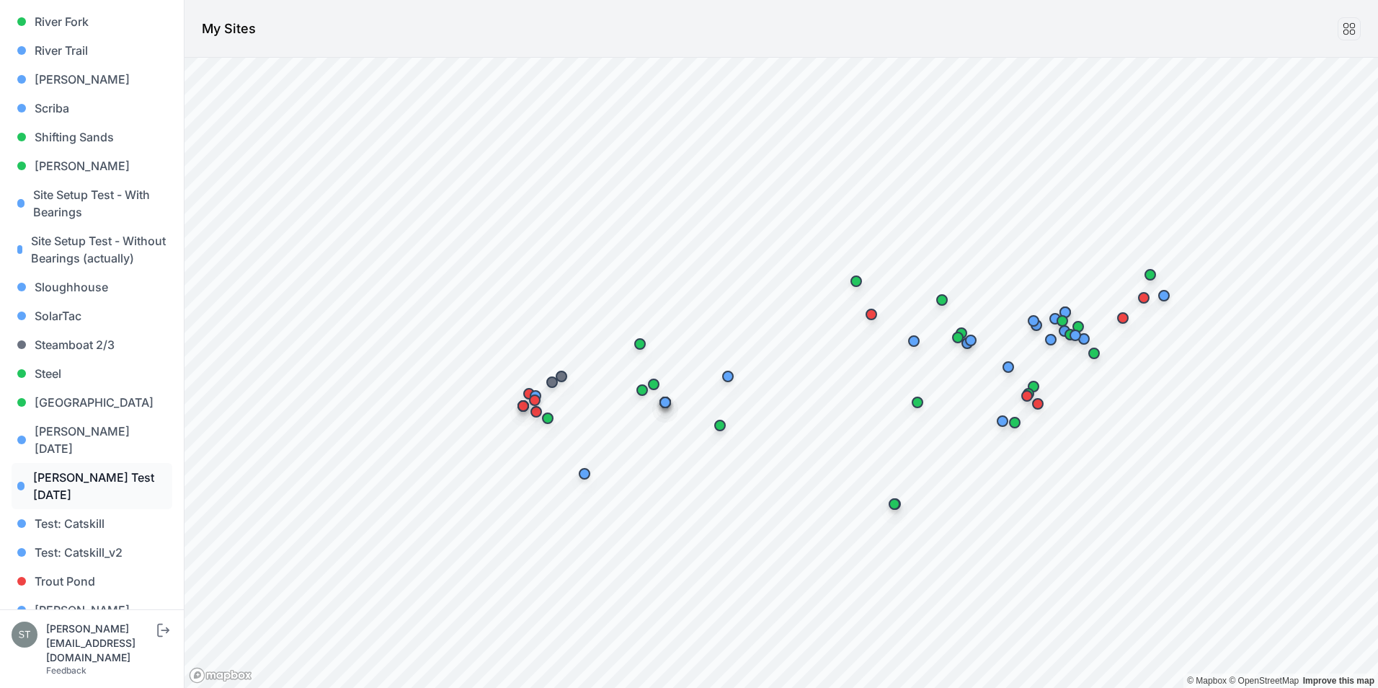
scroll to position [1334, 0]
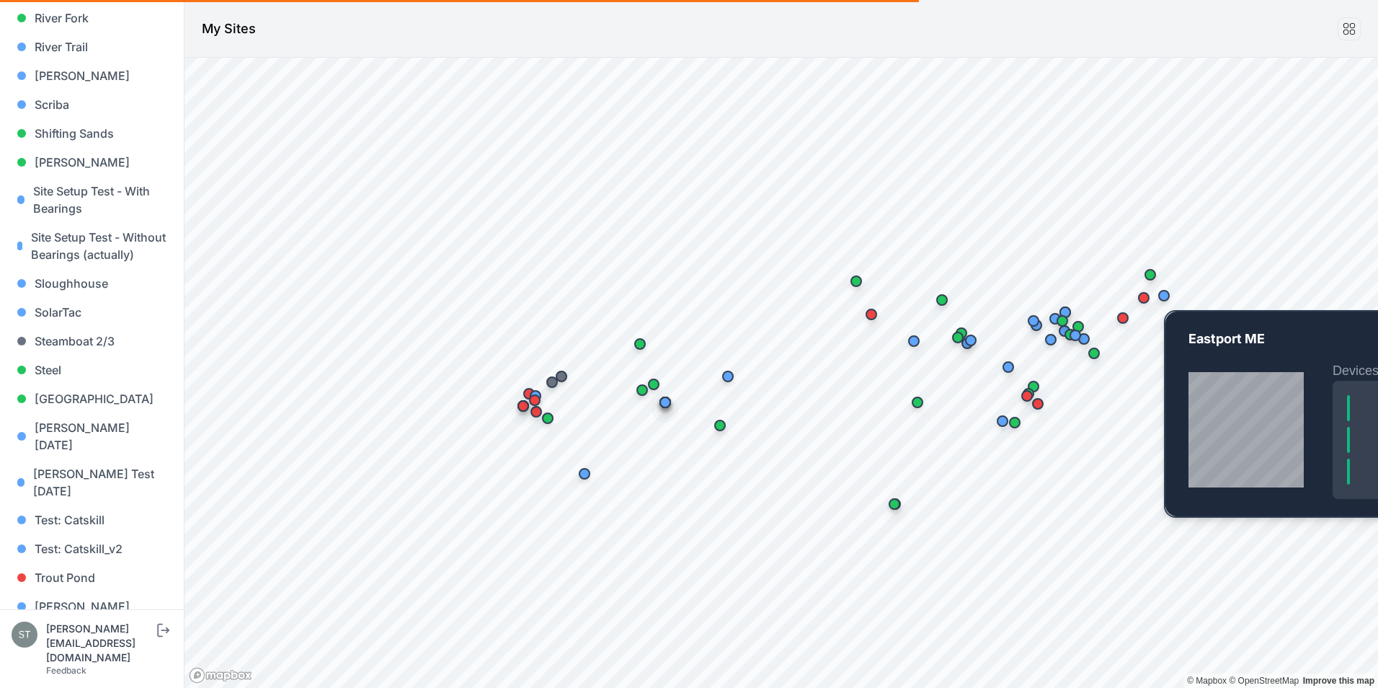
click at [1169, 307] on div "Map marker" at bounding box center [1164, 295] width 29 height 29
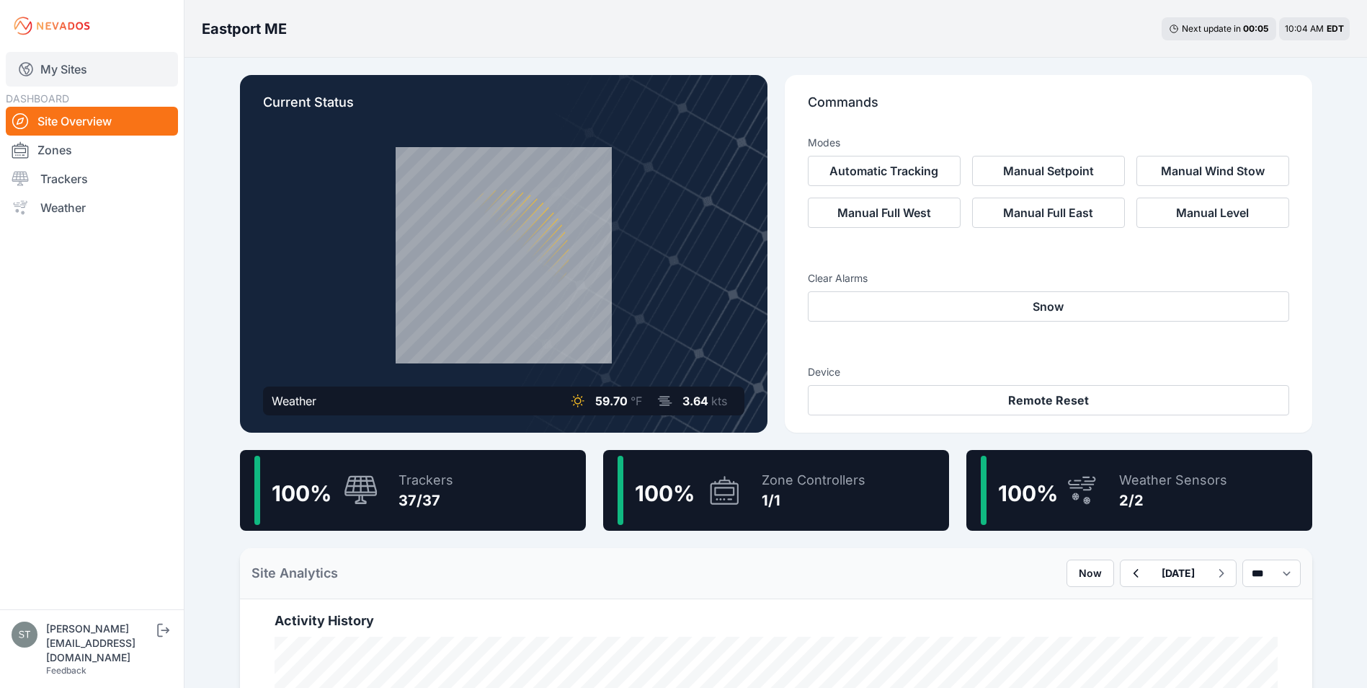
click at [59, 70] on link "My Sites" at bounding box center [92, 69] width 172 height 35
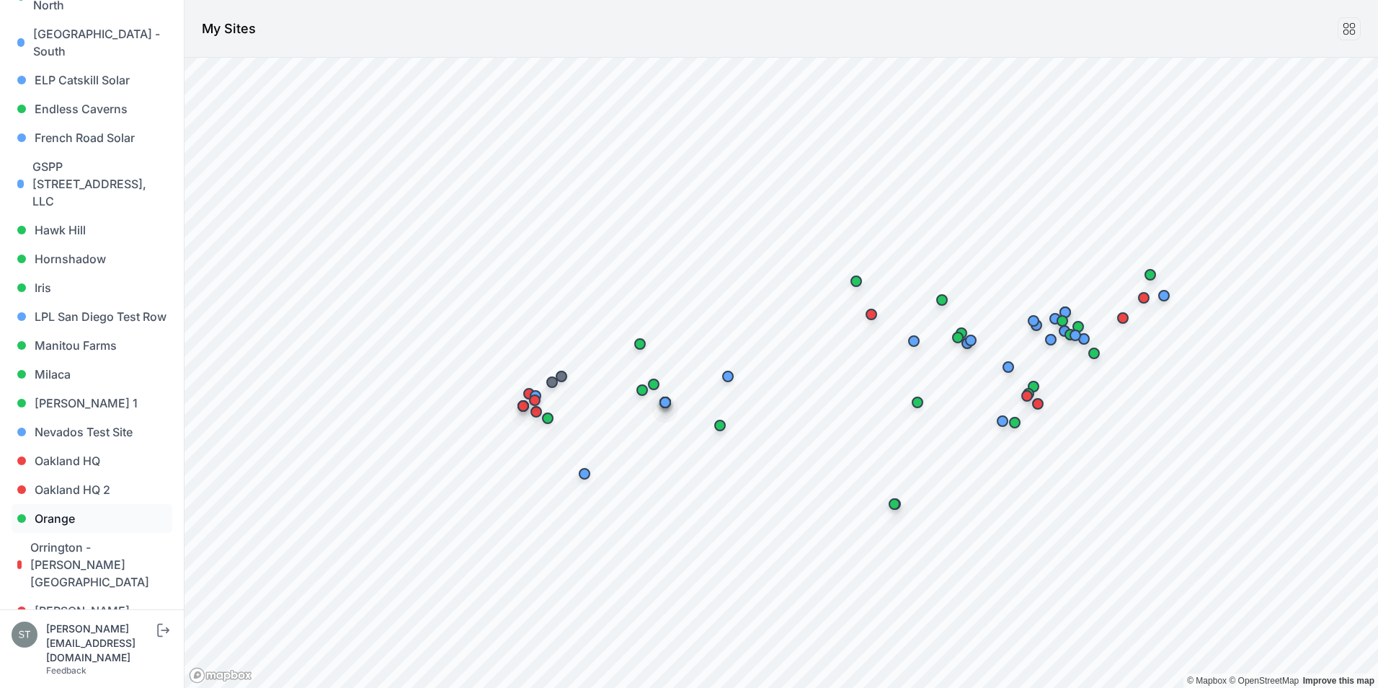
scroll to position [649, 0]
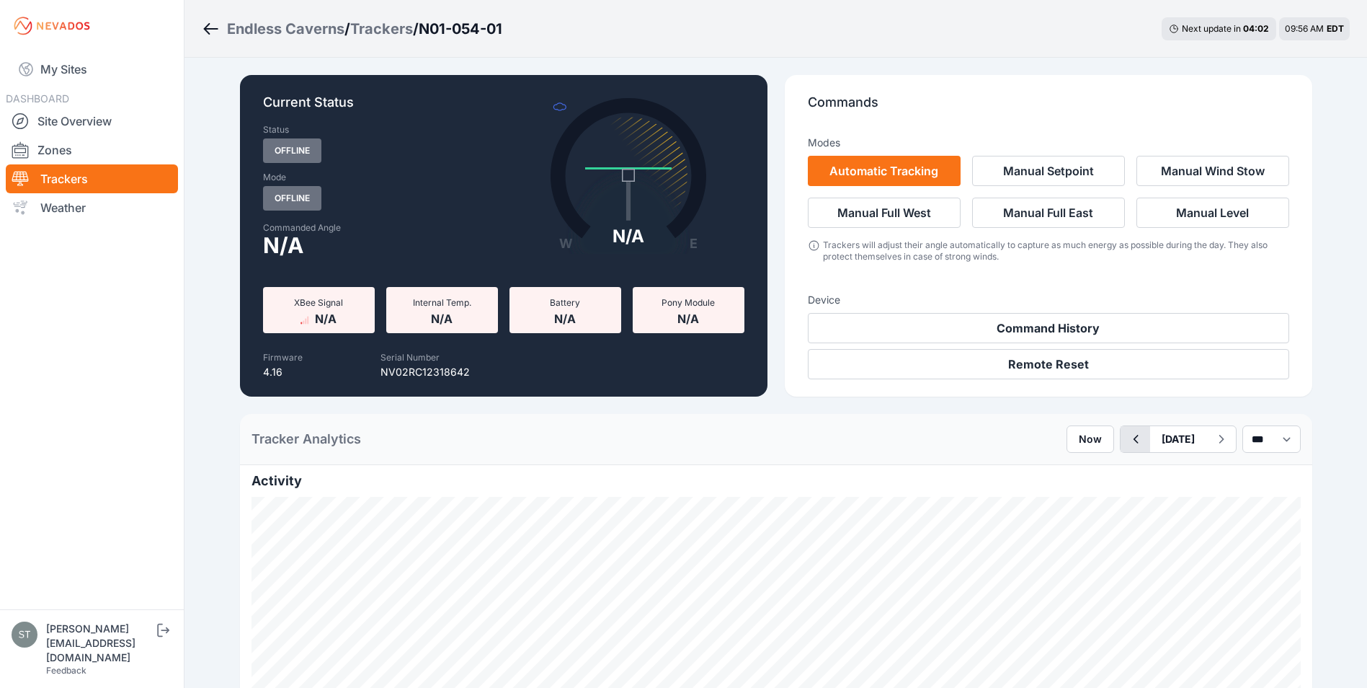
click at [1127, 440] on icon "button" at bounding box center [1136, 438] width 18 height 17
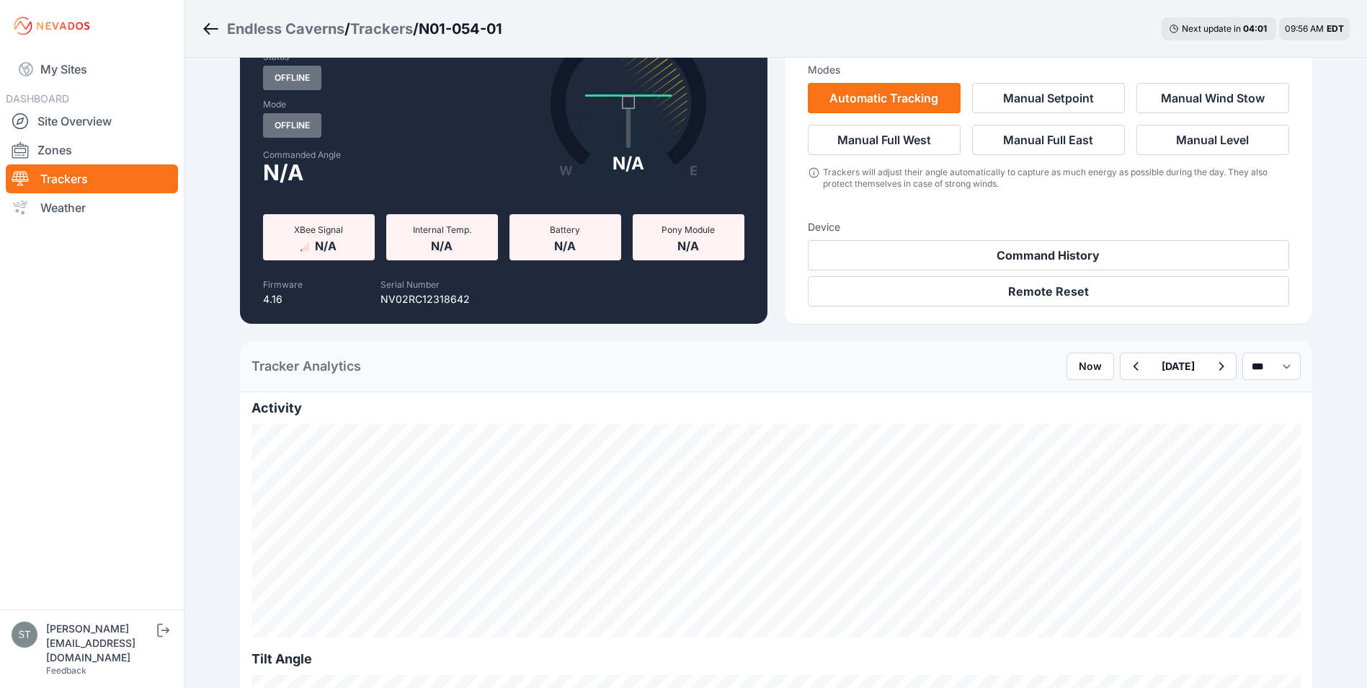
scroll to position [72, 0]
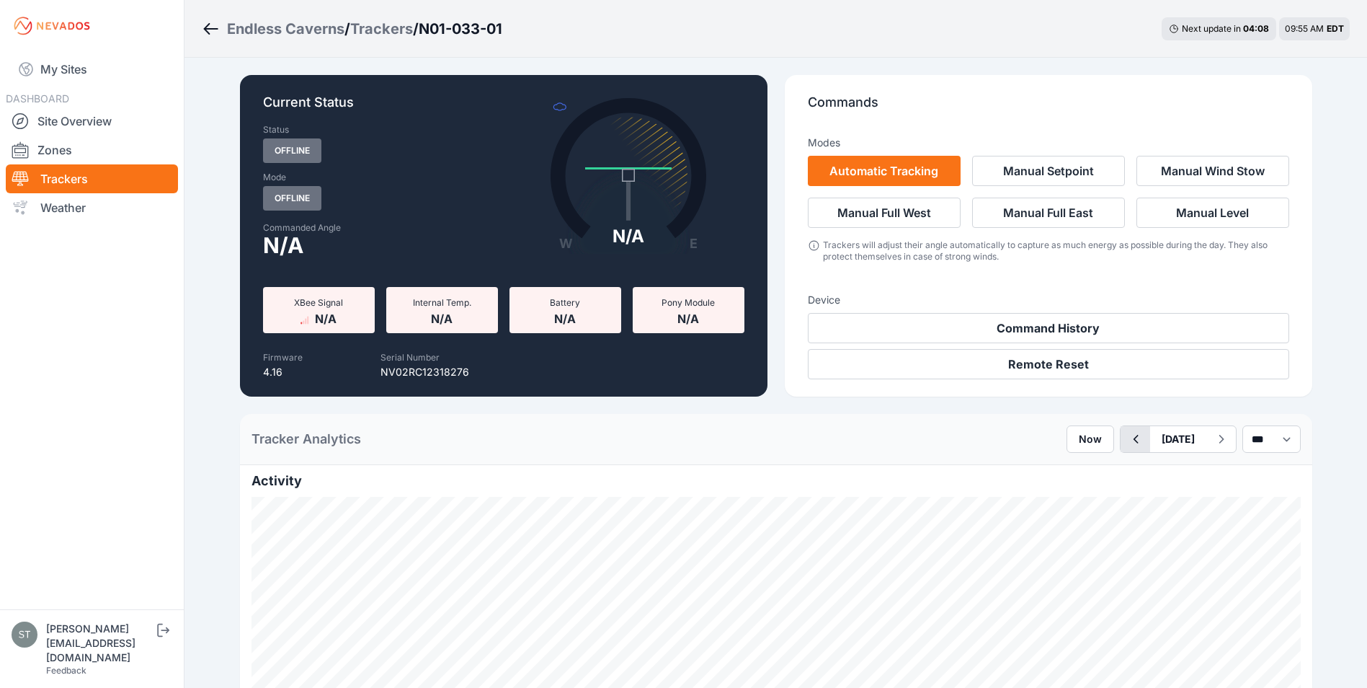
click at [1127, 440] on icon "button" at bounding box center [1136, 438] width 18 height 17
click at [1159, 442] on button "September 15" at bounding box center [1178, 439] width 56 height 26
click at [1124, 471] on span "Previous Month" at bounding box center [1124, 472] width 0 height 17
click at [1186, 564] on div "16" at bounding box center [1195, 564] width 19 height 19
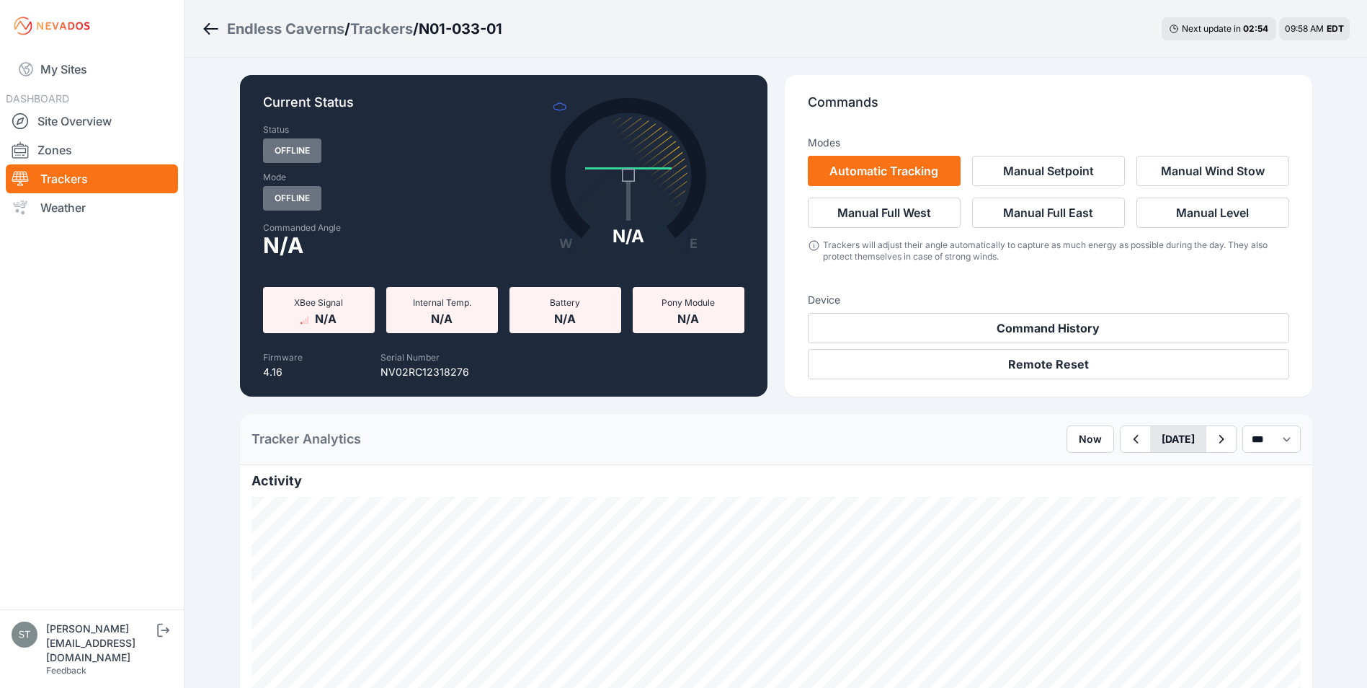
click at [1174, 441] on button "July 16" at bounding box center [1178, 439] width 56 height 26
click at [1122, 565] on div "14" at bounding box center [1131, 564] width 19 height 19
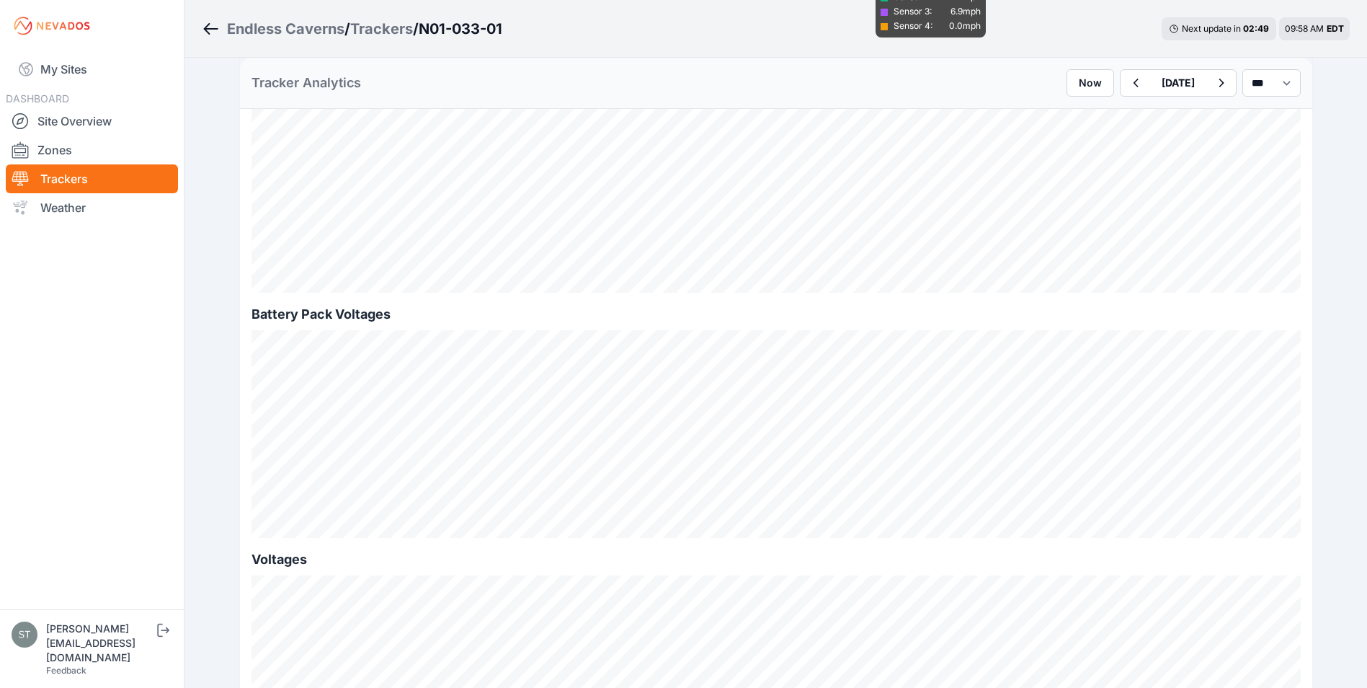
scroll to position [1153, 0]
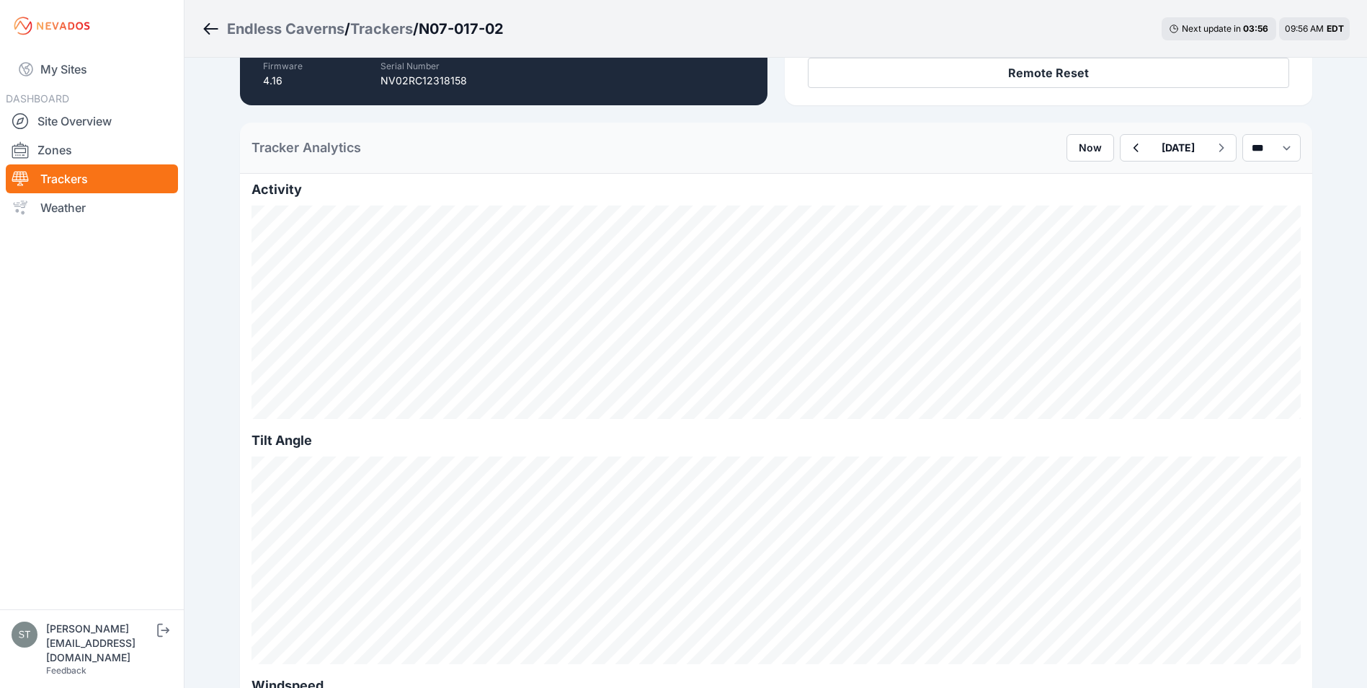
scroll to position [72, 0]
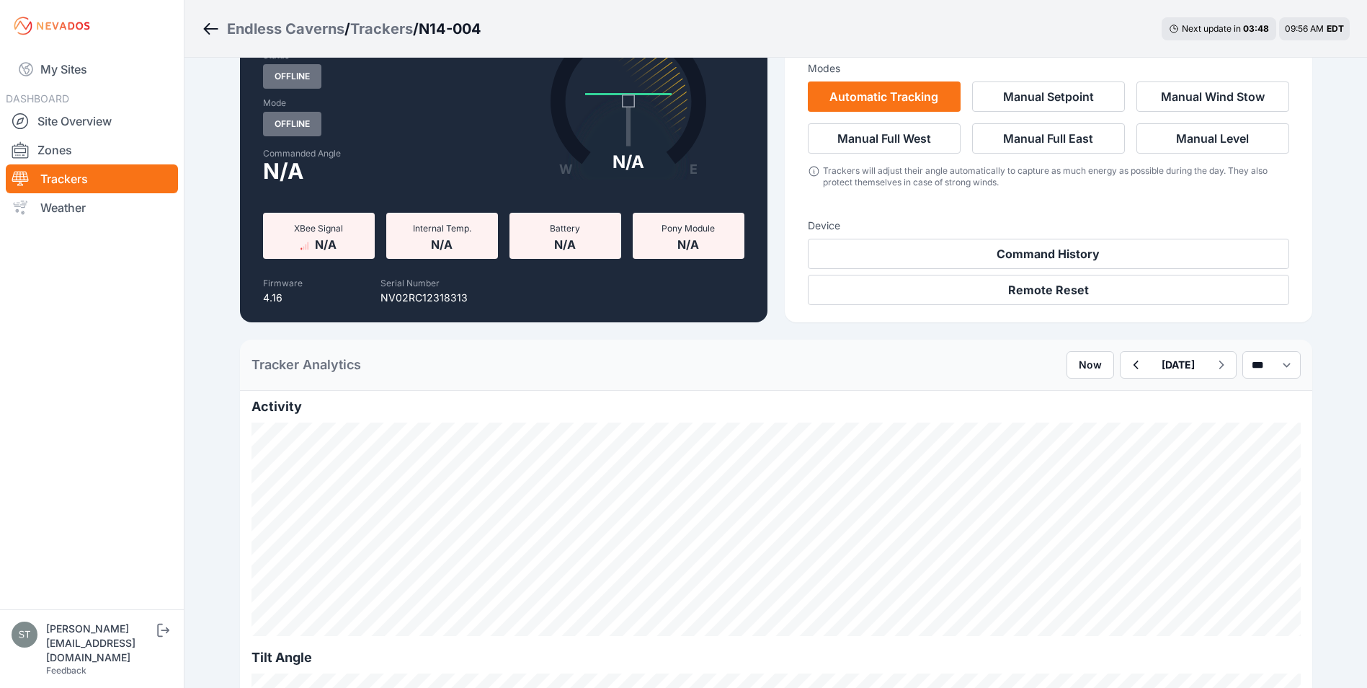
scroll to position [72, 0]
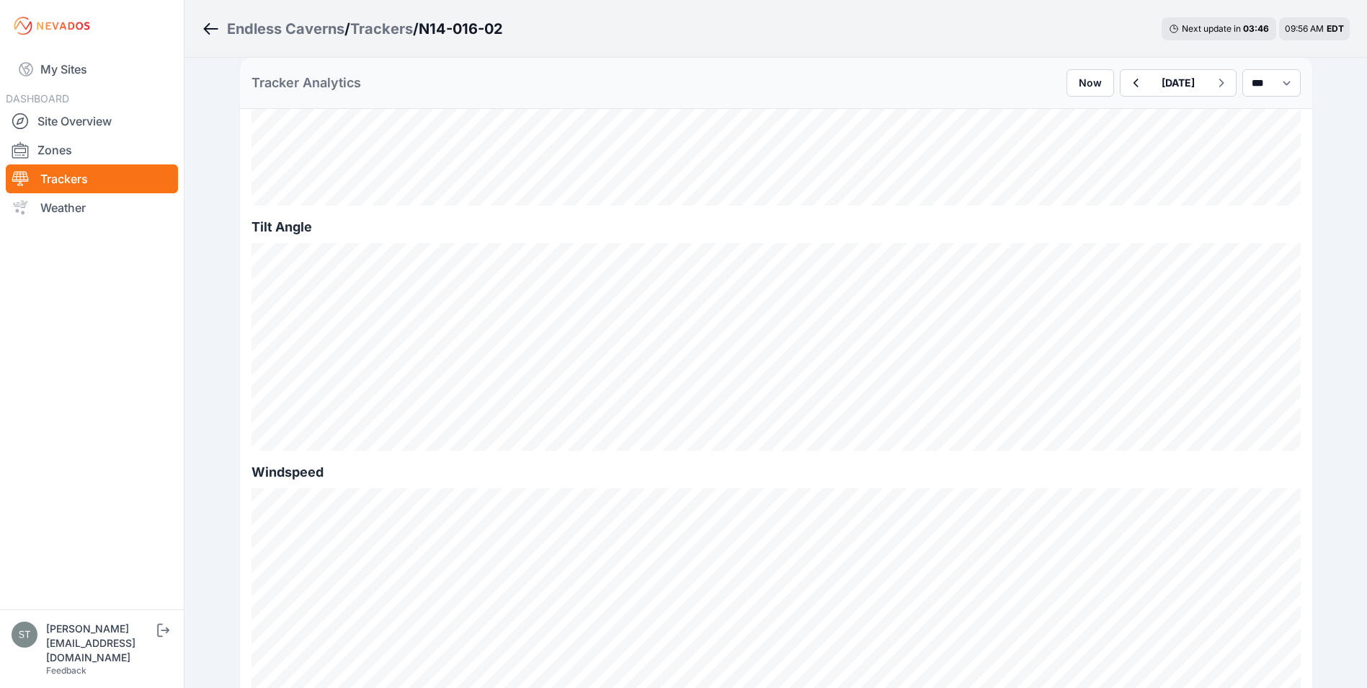
scroll to position [72, 0]
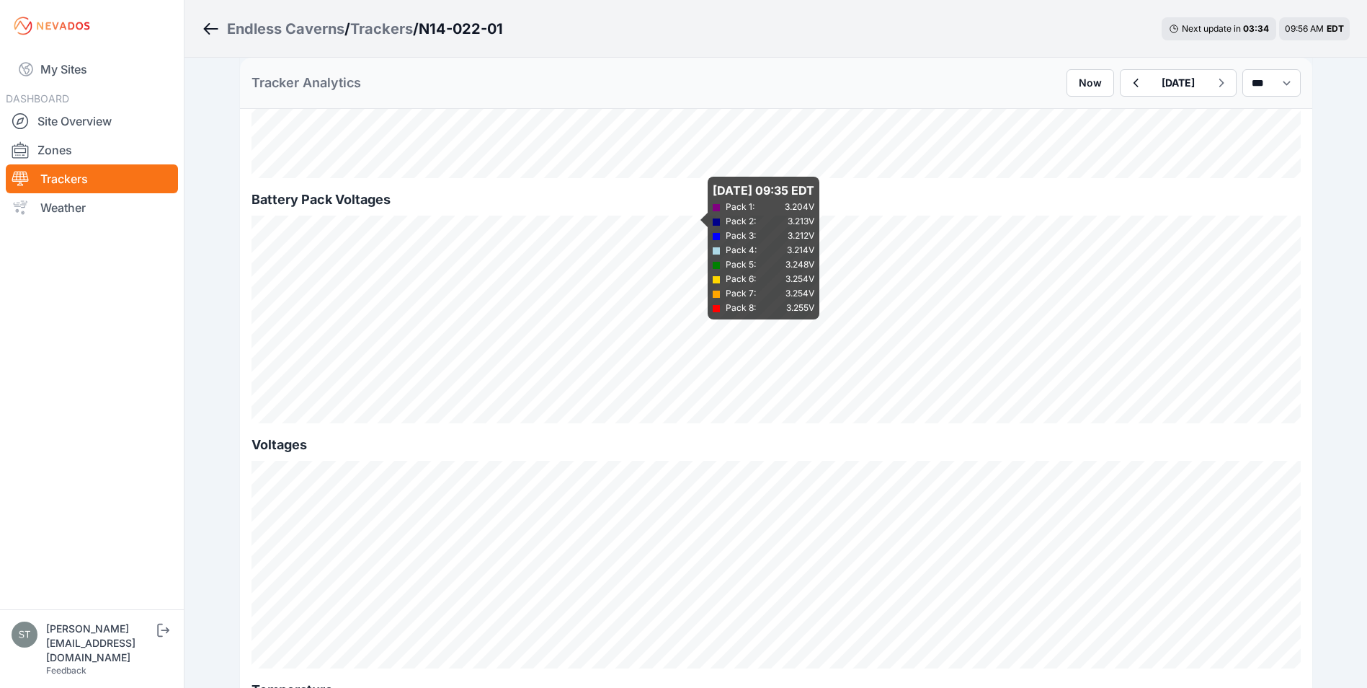
scroll to position [1297, 0]
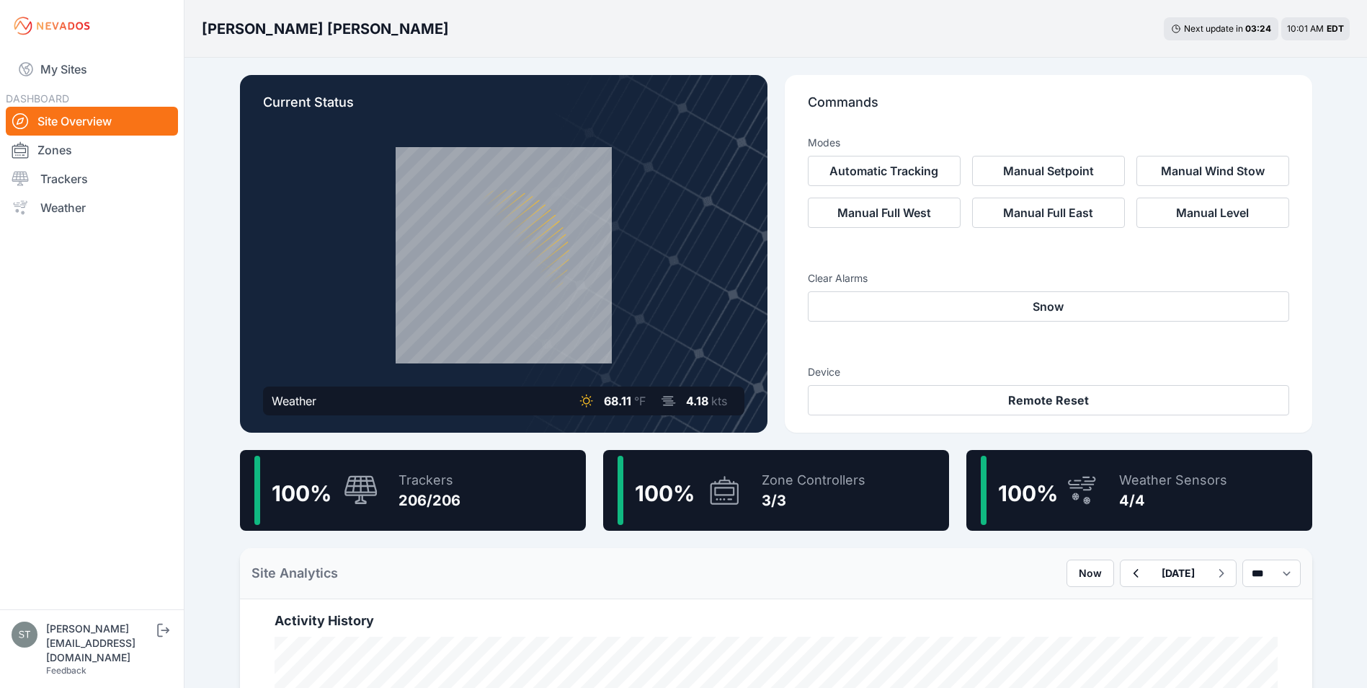
click at [360, 480] on icon at bounding box center [361, 489] width 33 height 29
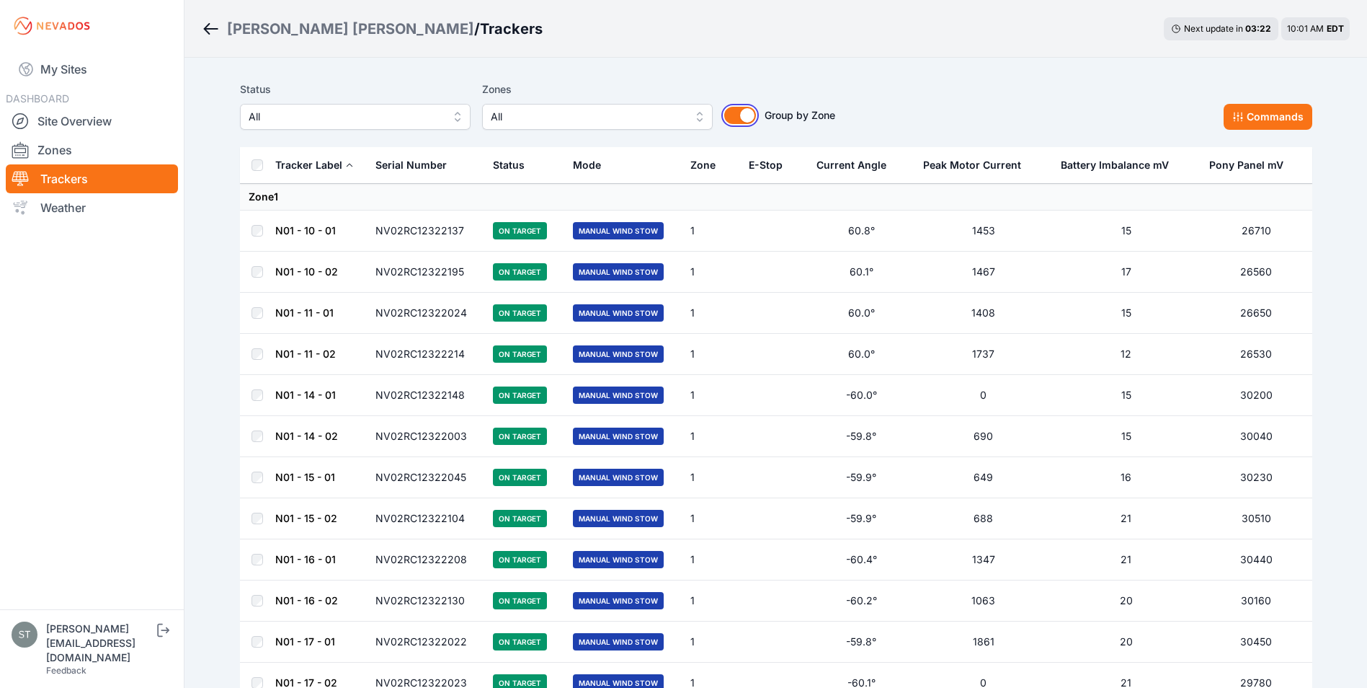
click at [734, 115] on button "Group by Zone" at bounding box center [740, 115] width 32 height 17
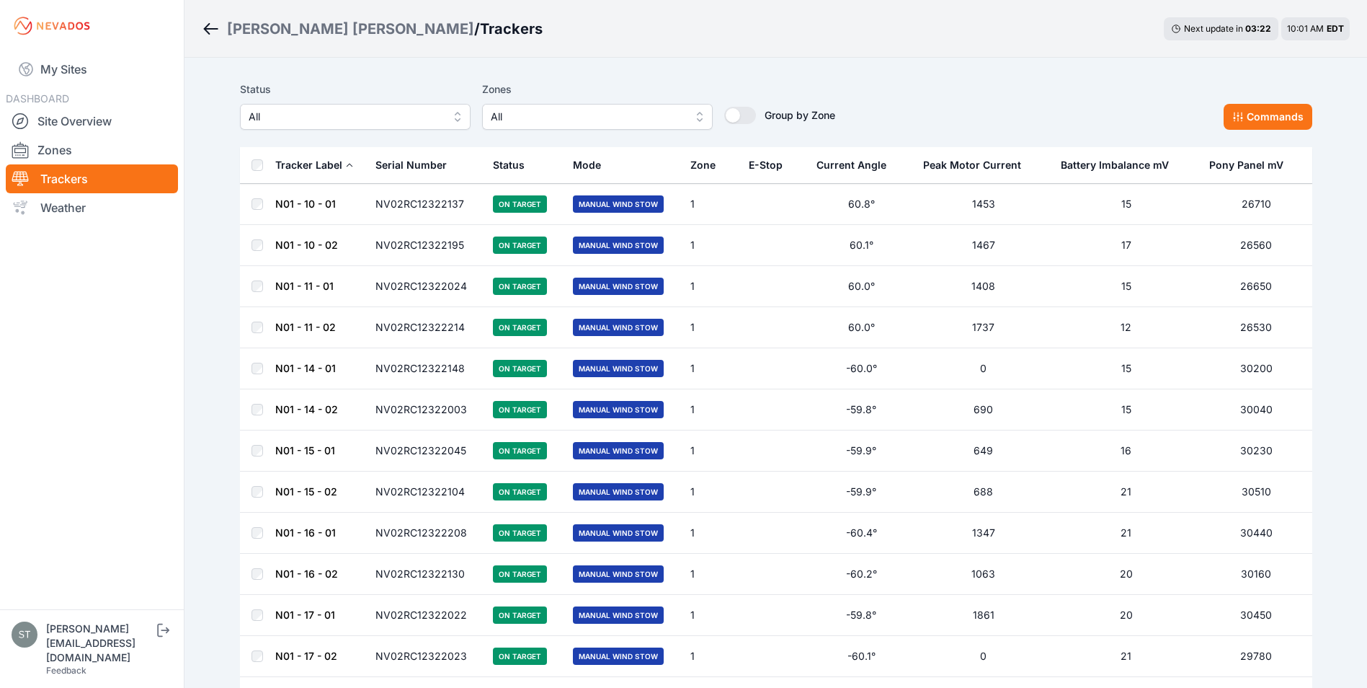
click at [766, 158] on div "E-Stop" at bounding box center [766, 165] width 34 height 14
click at [755, 164] on div "E-Stop" at bounding box center [766, 165] width 34 height 14
click at [330, 120] on span "All" at bounding box center [345, 116] width 193 height 17
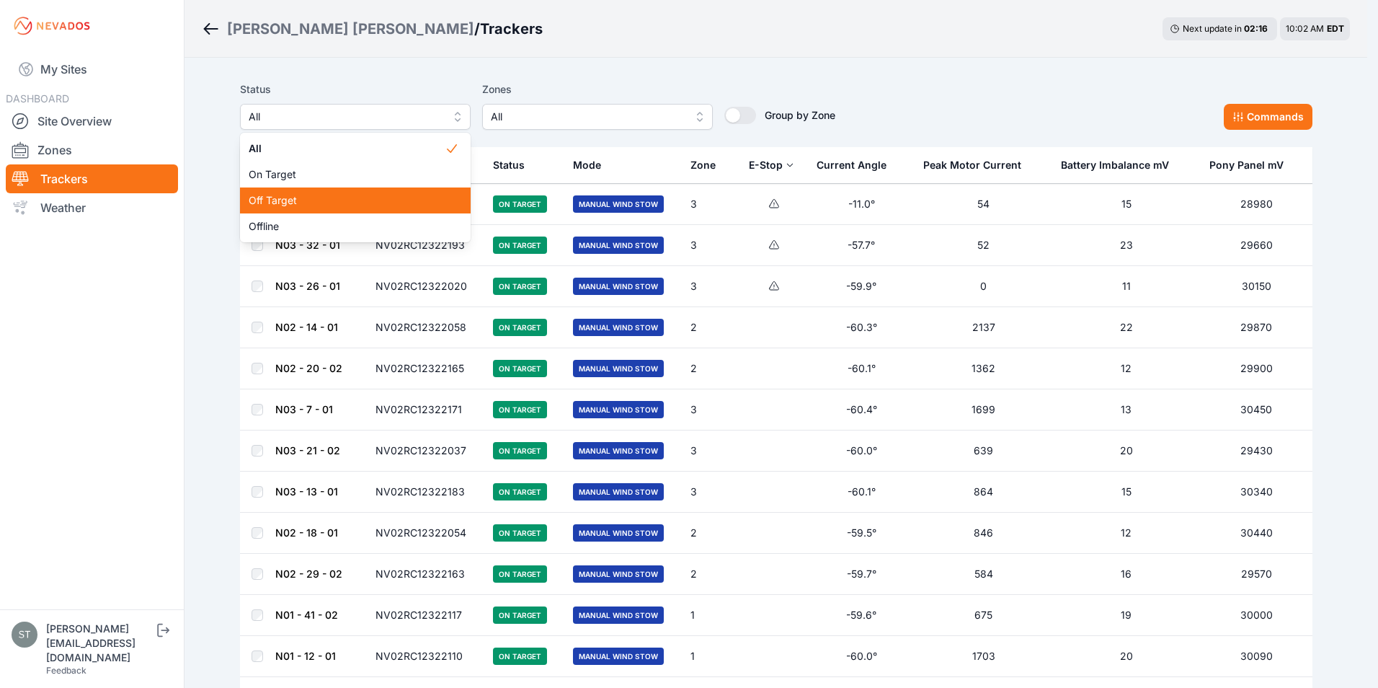
click at [273, 200] on span "Off Target" at bounding box center [347, 200] width 196 height 14
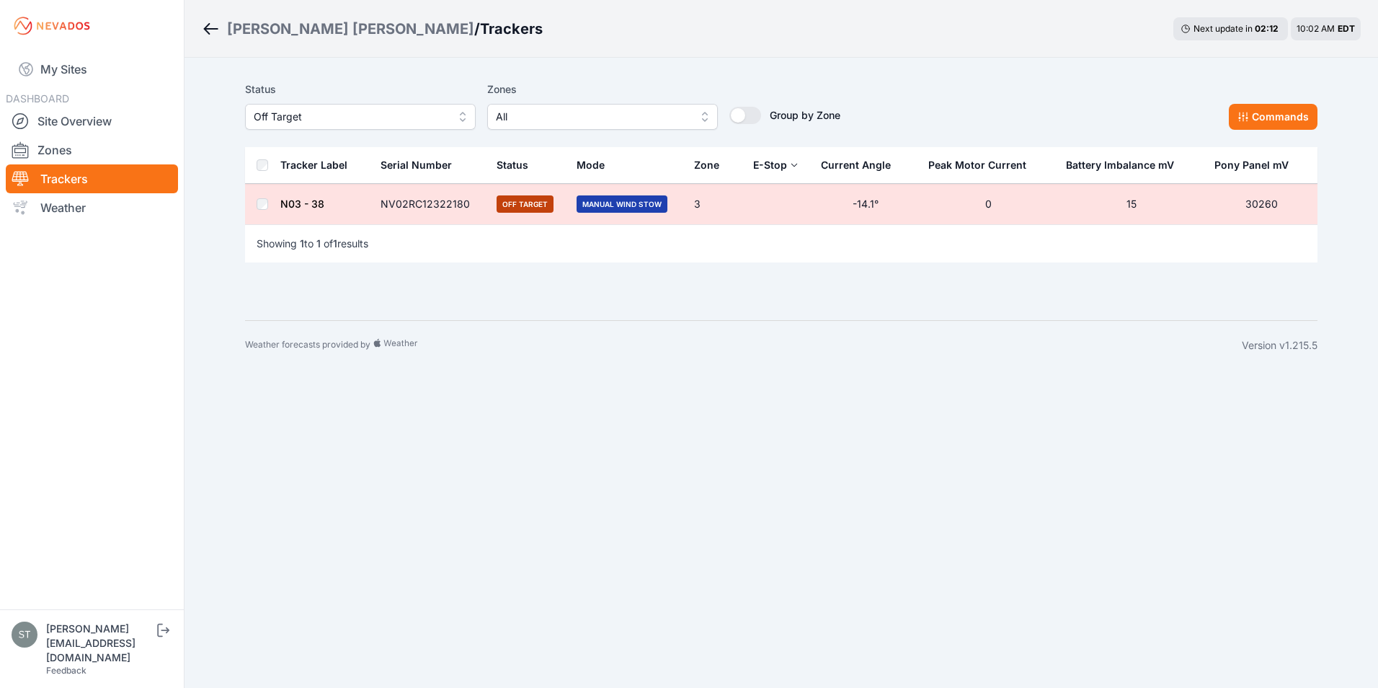
click at [303, 204] on link "N03 - 38" at bounding box center [302, 204] width 44 height 12
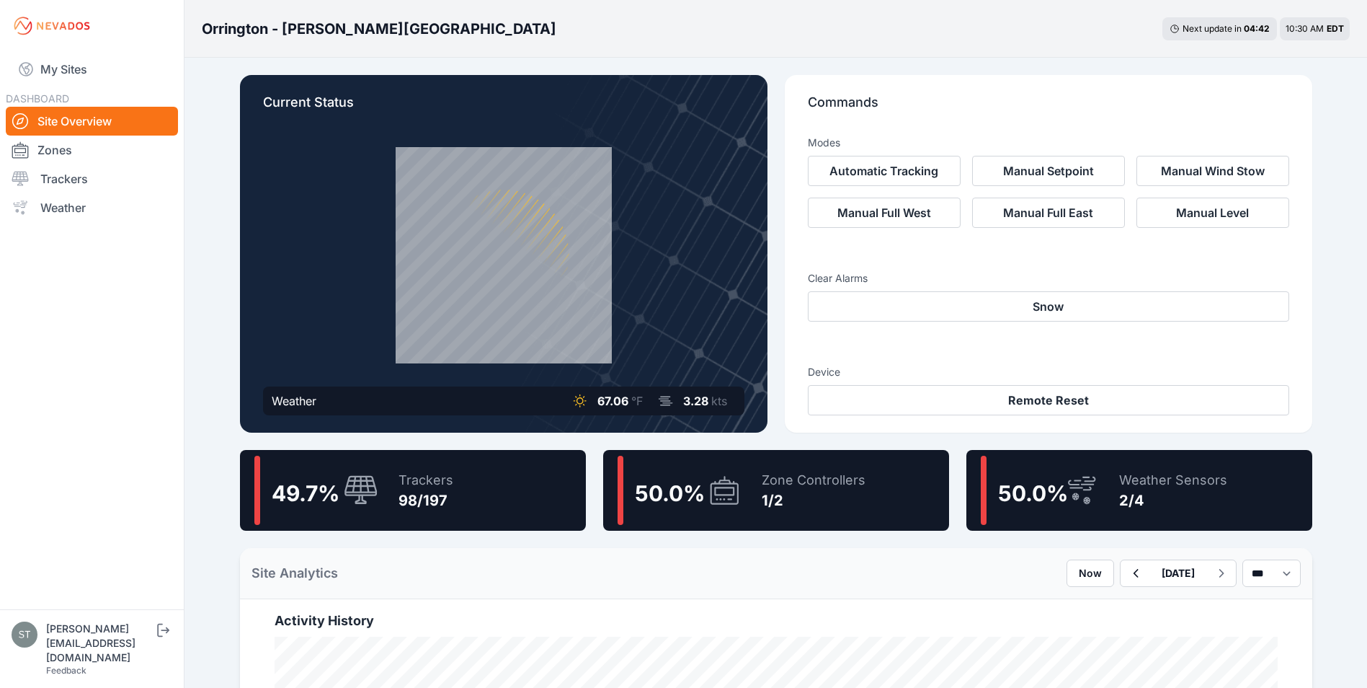
click at [750, 489] on div "Zone Controllers 1/2" at bounding box center [806, 490] width 118 height 69
